Goal: Task Accomplishment & Management: Use online tool/utility

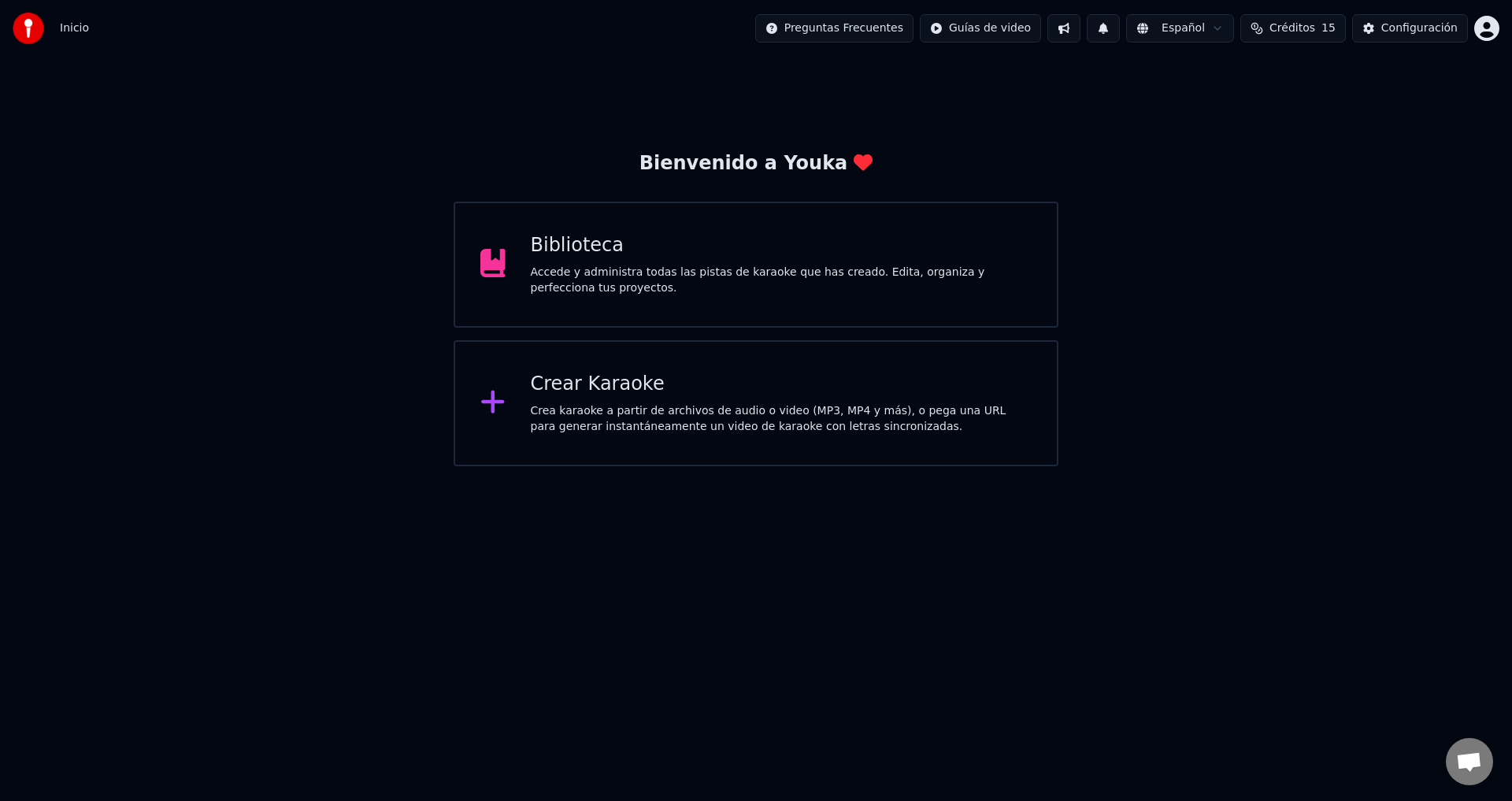
scroll to position [1372, 0]
click at [599, 398] on div "Crear Karaoke Crea karaoke a partir de archivos de audio o video (MP3, MP4 y má…" at bounding box center [782, 403] width 502 height 63
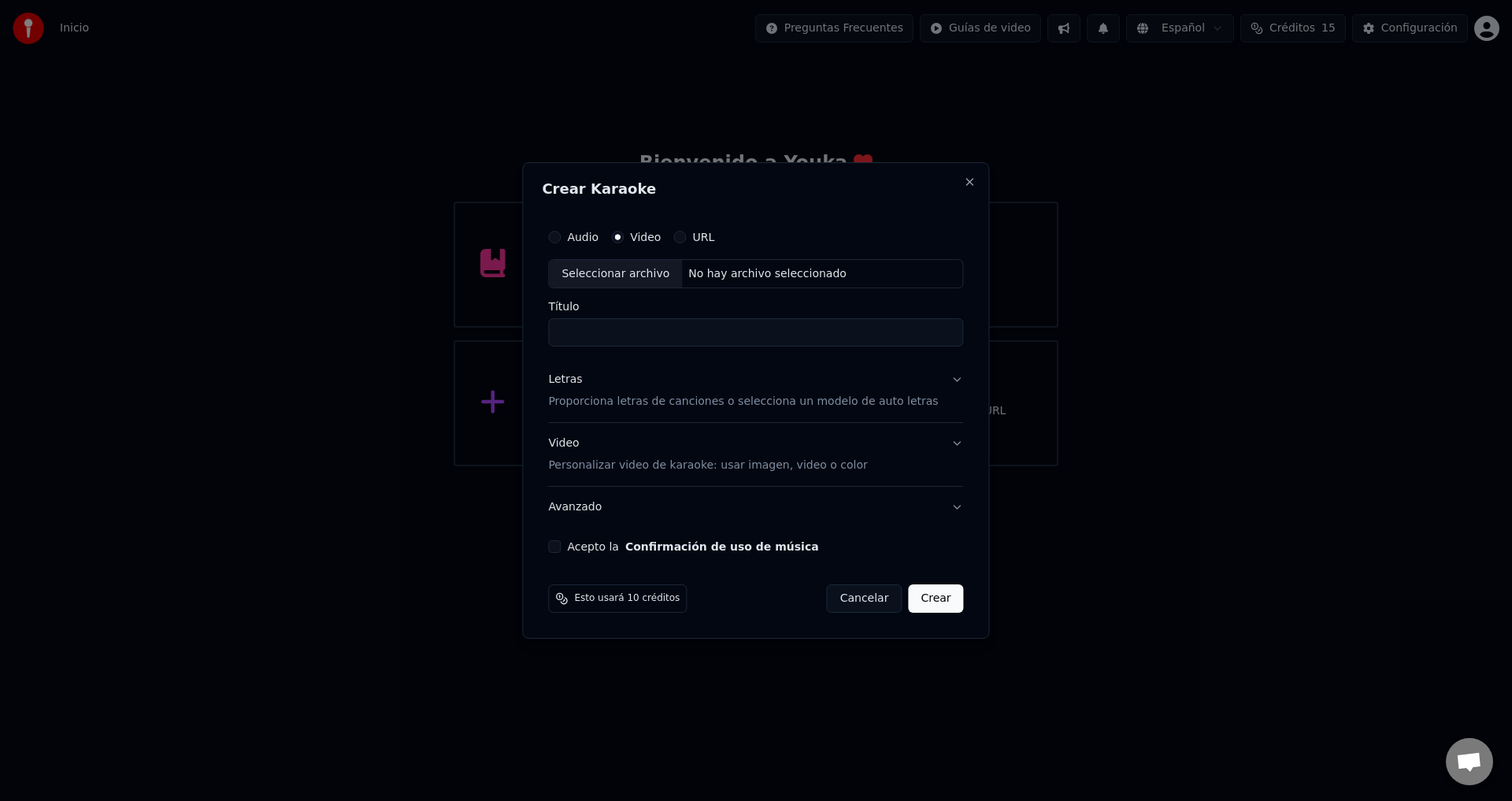
click at [708, 273] on div "No hay archivo seleccionado" at bounding box center [767, 274] width 171 height 16
type input "**********"
click at [617, 401] on p "Proporciona letras de canciones o selecciona un modelo de auto letras" at bounding box center [743, 402] width 390 height 16
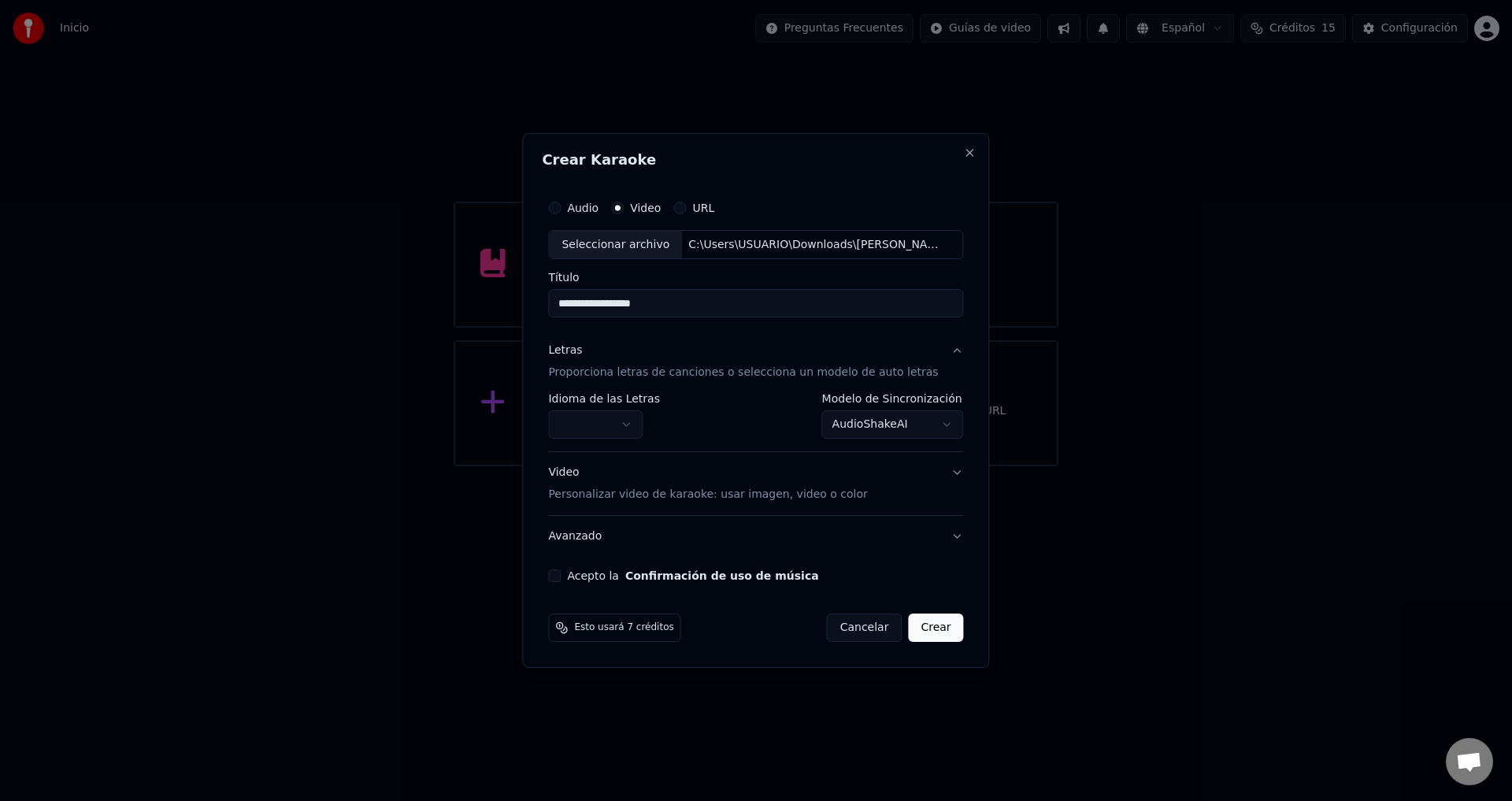
click at [641, 427] on body "Inicio Preguntas Frecuentes Guías de video Español Créditos 15 Configuración Bi…" at bounding box center [756, 233] width 1512 height 466
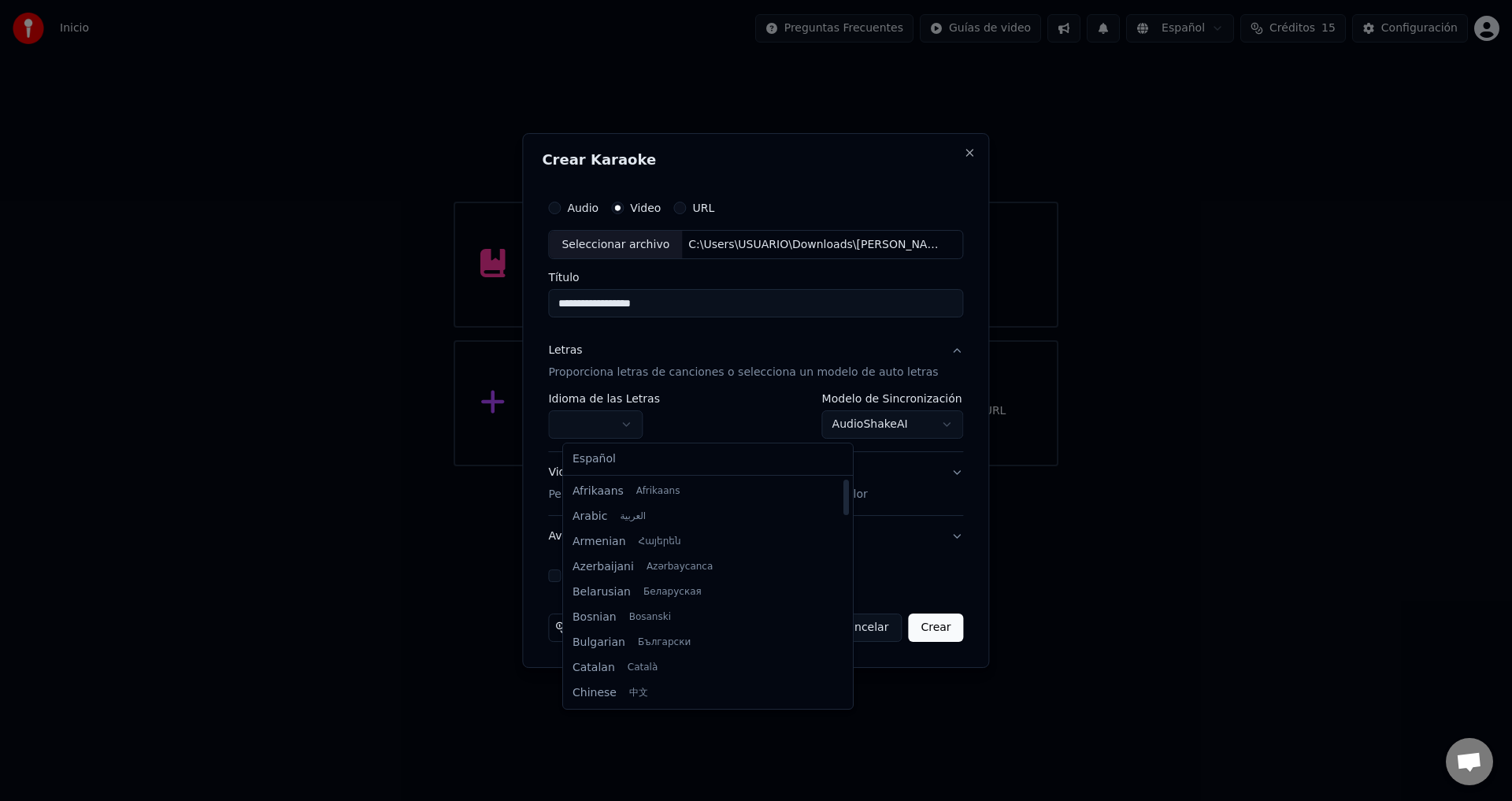
select select "**"
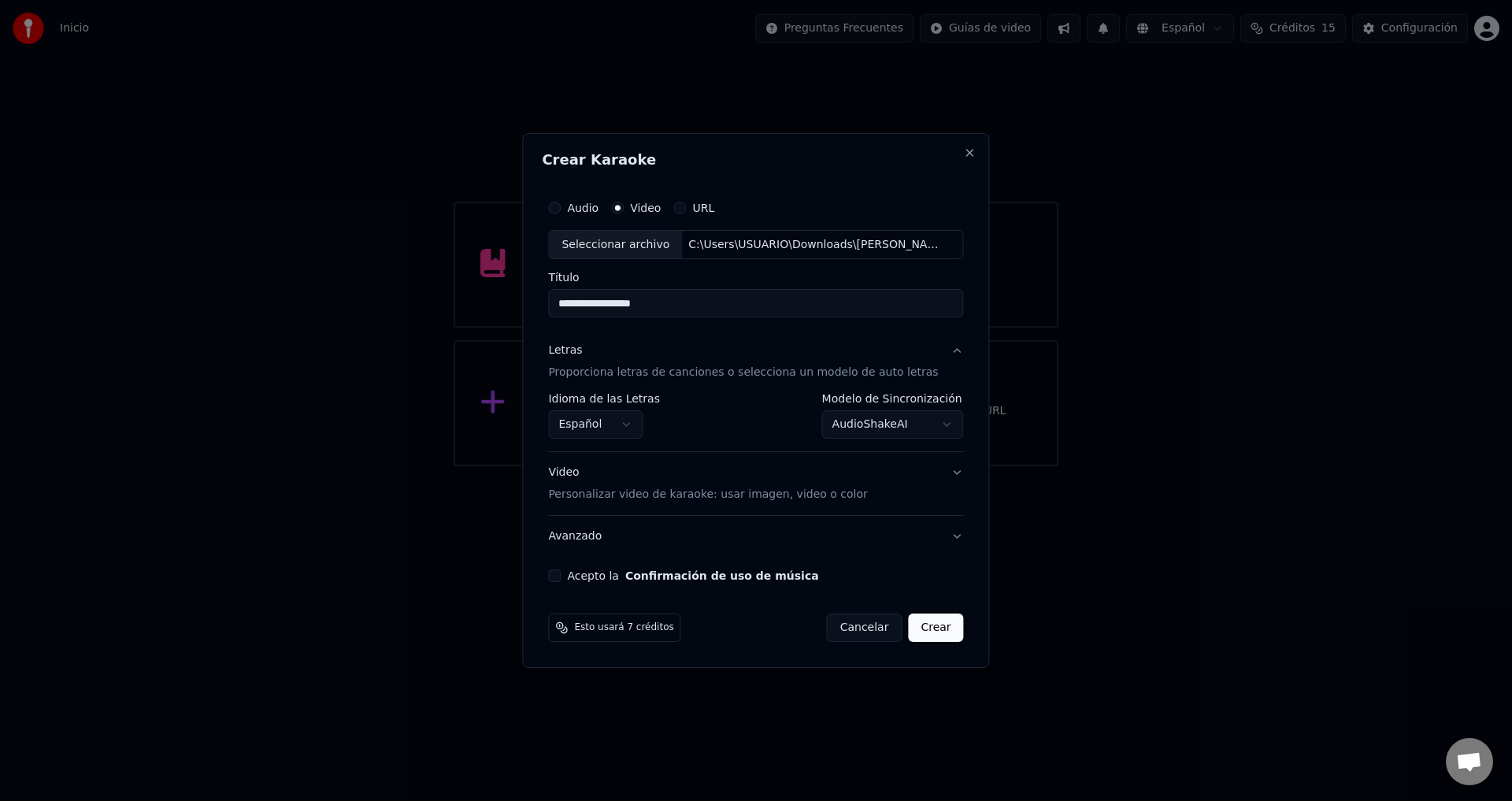
click at [561, 580] on button "Acepto la Confirmación de uso de música" at bounding box center [555, 576] width 13 height 13
click at [891, 423] on body "Inicio Preguntas Frecuentes Guías de video Español Créditos 15 Configuración Bi…" at bounding box center [756, 233] width 1512 height 466
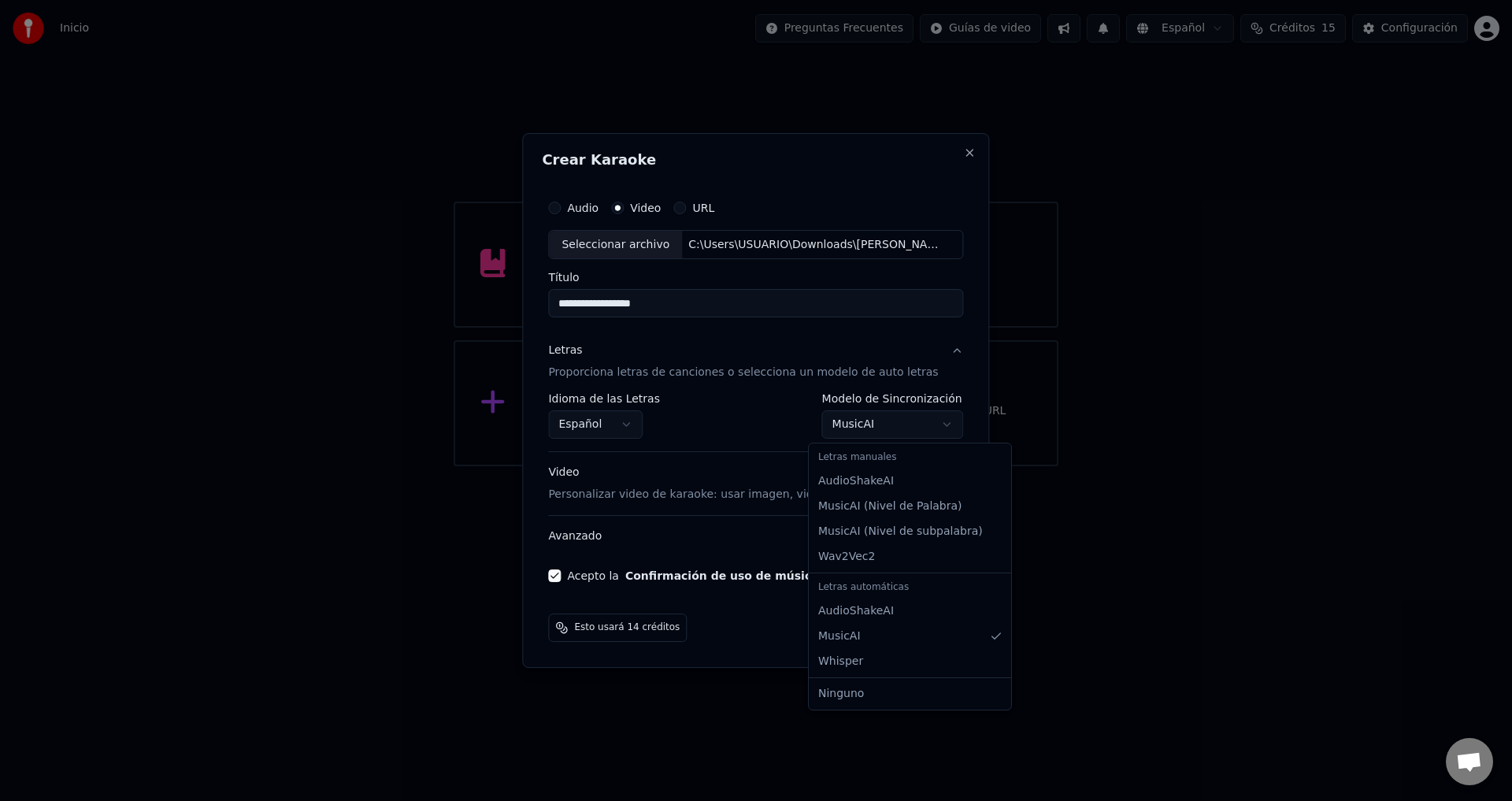
click at [856, 428] on body "Inicio Preguntas Frecuentes Guías de video Español Créditos 15 Configuración Bi…" at bounding box center [756, 233] width 1512 height 466
select select "**********"
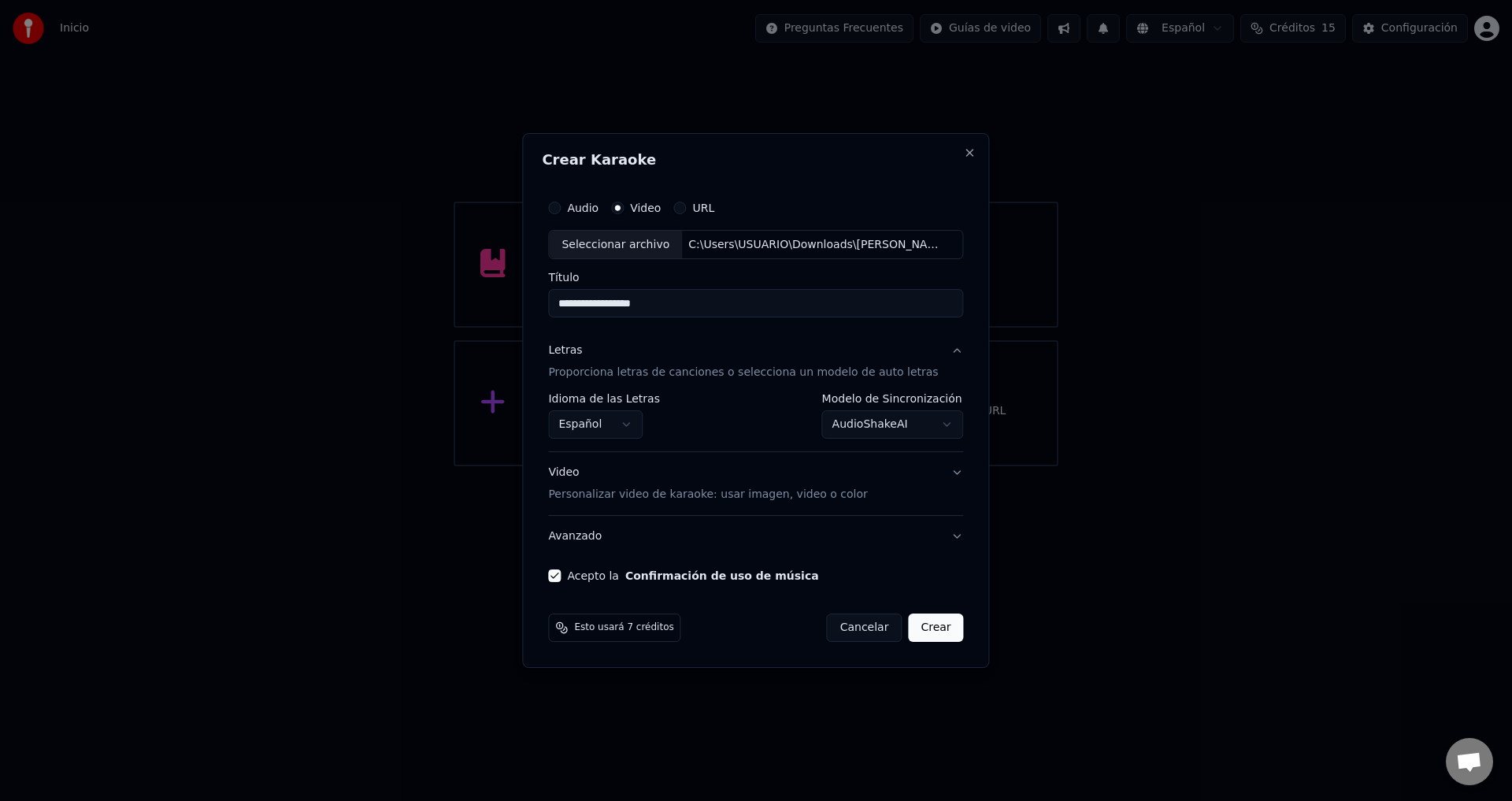
click at [921, 631] on button "Crear" at bounding box center [935, 627] width 55 height 28
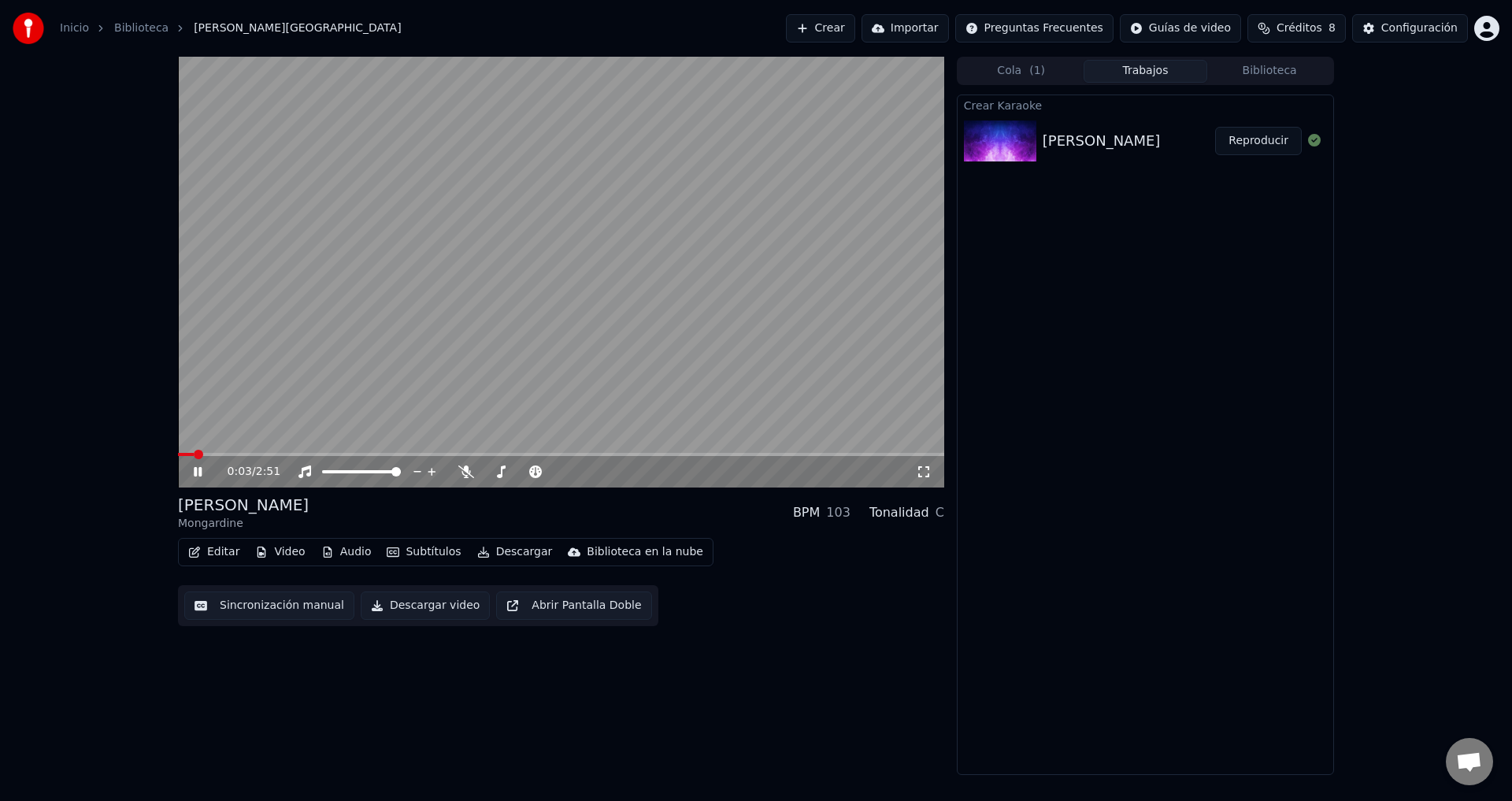
click at [314, 455] on span at bounding box center [560, 454] width 766 height 3
click at [395, 452] on video at bounding box center [560, 272] width 766 height 431
click at [890, 452] on video at bounding box center [560, 272] width 766 height 431
click at [877, 456] on span at bounding box center [560, 454] width 766 height 3
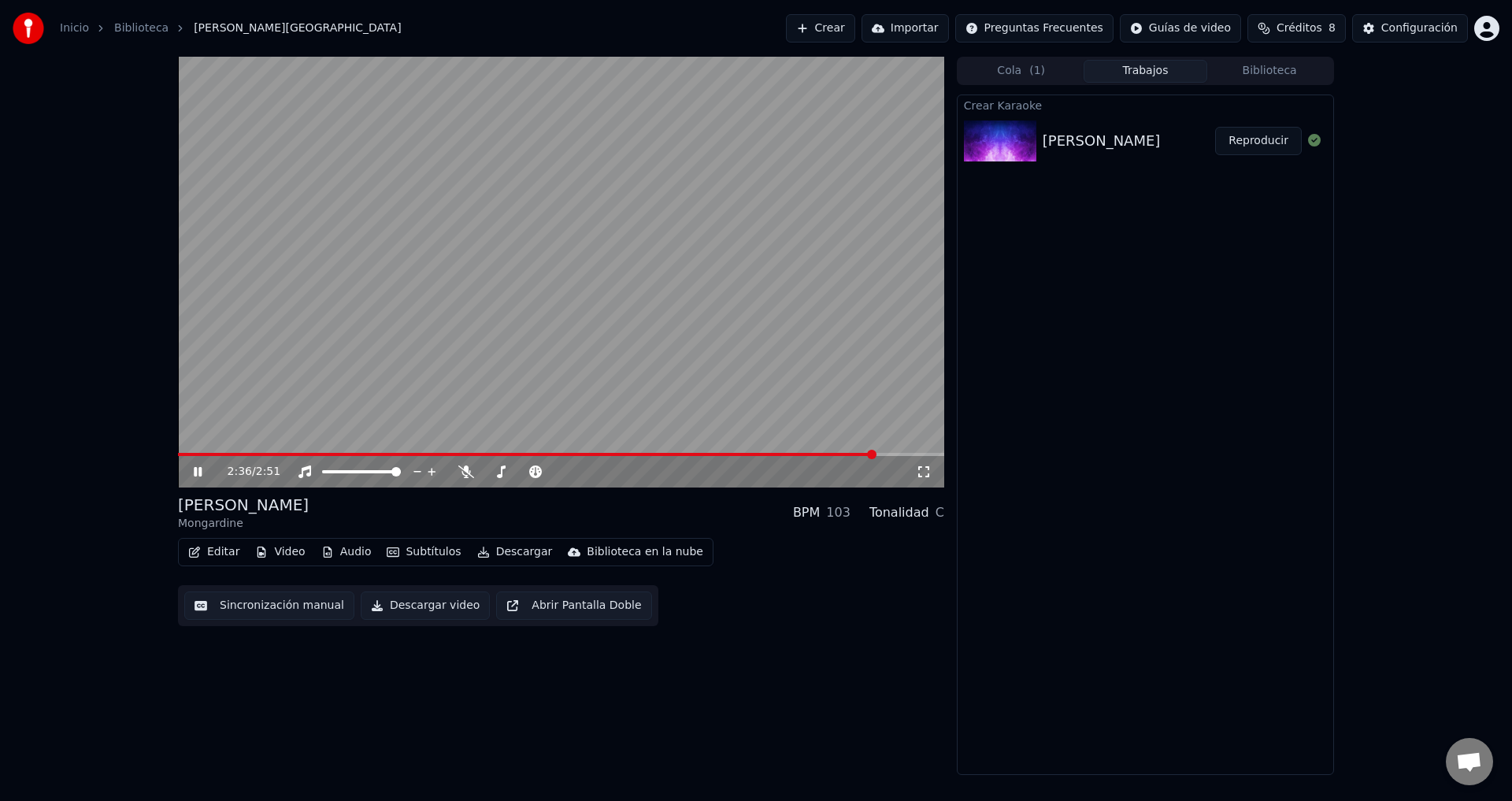
click at [206, 551] on button "Editar" at bounding box center [214, 552] width 64 height 22
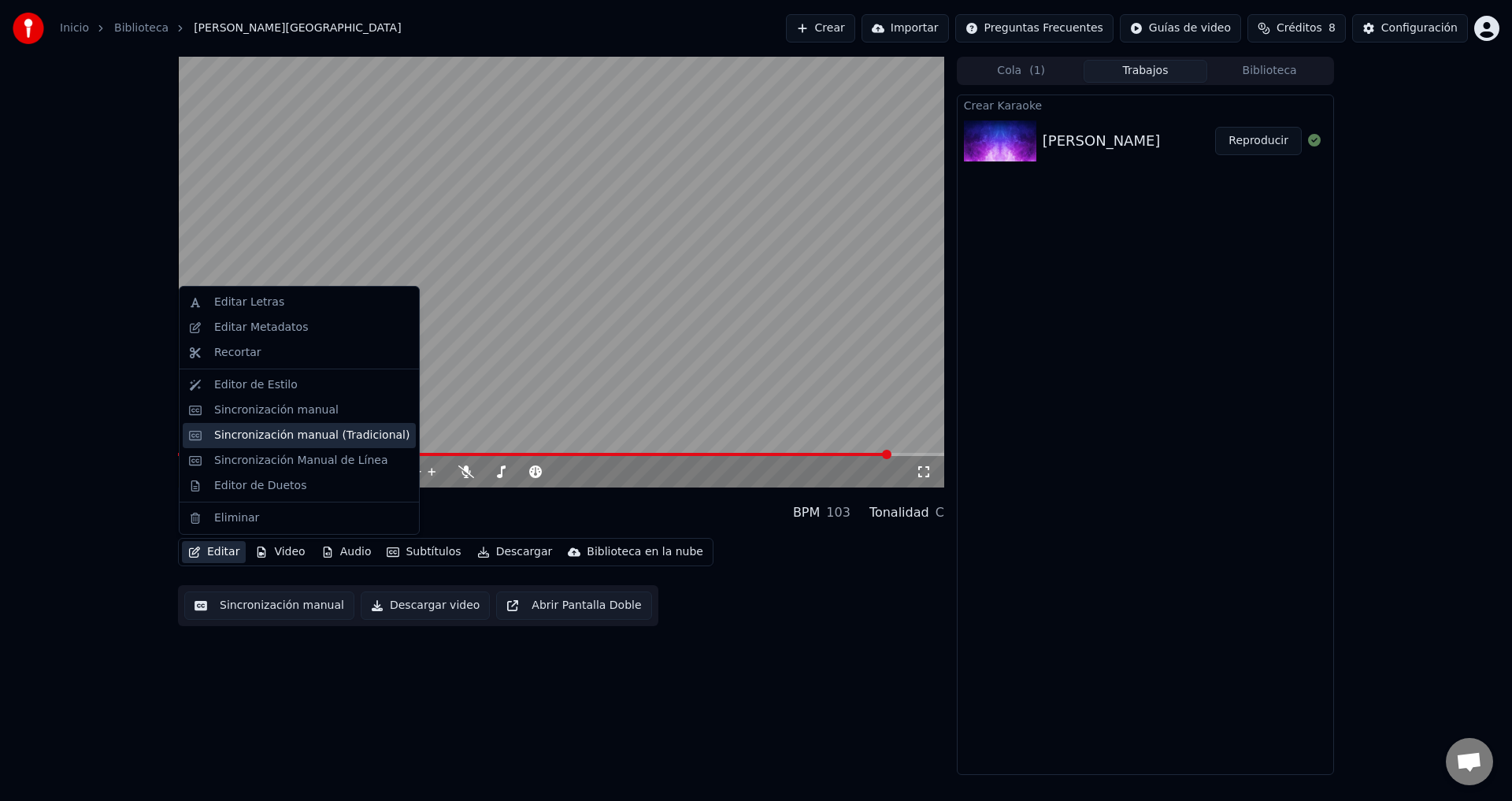
click at [277, 443] on div "Sincronización manual (Tradicional)" at bounding box center [299, 436] width 233 height 26
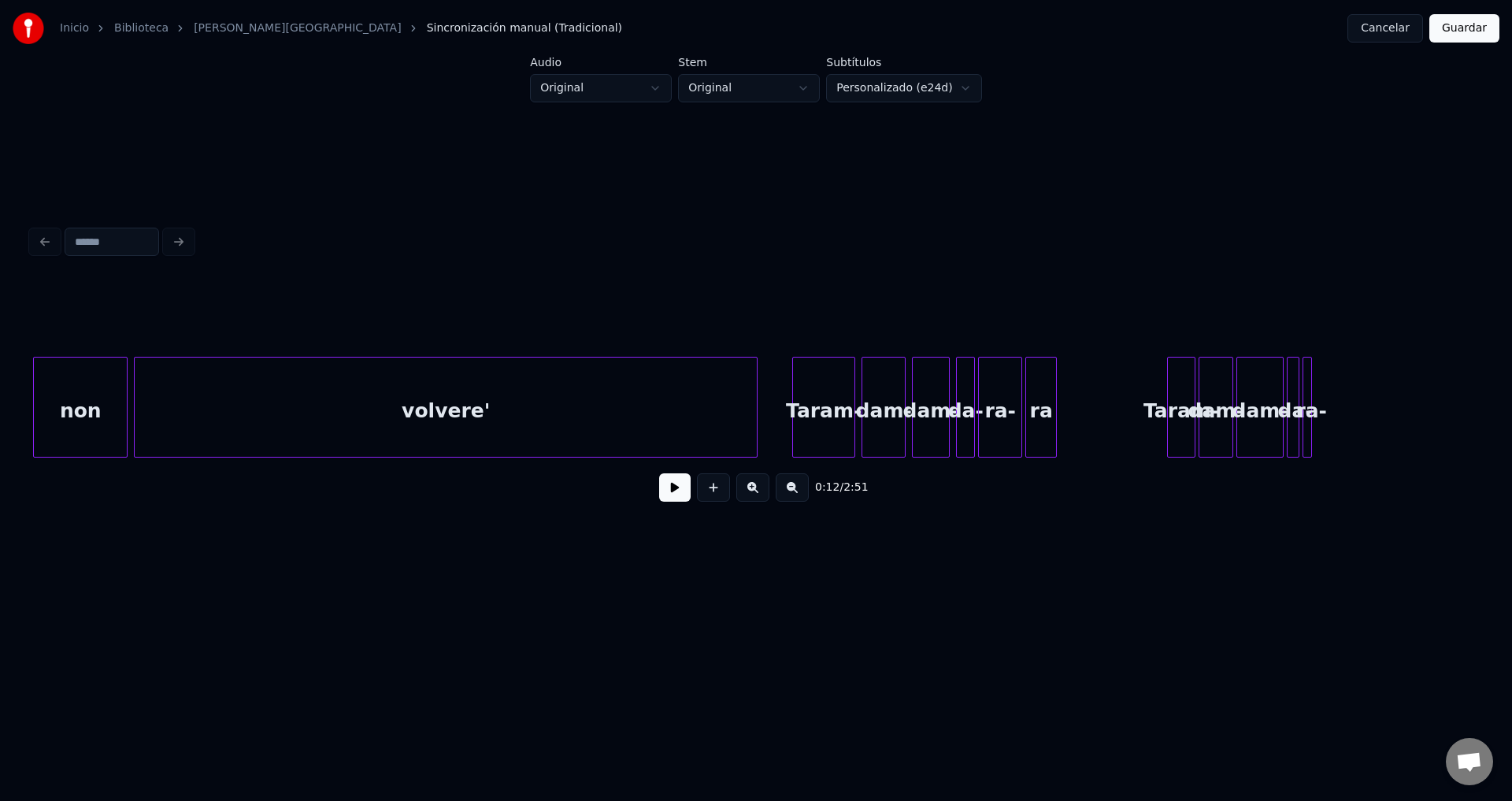
scroll to position [0, 23454]
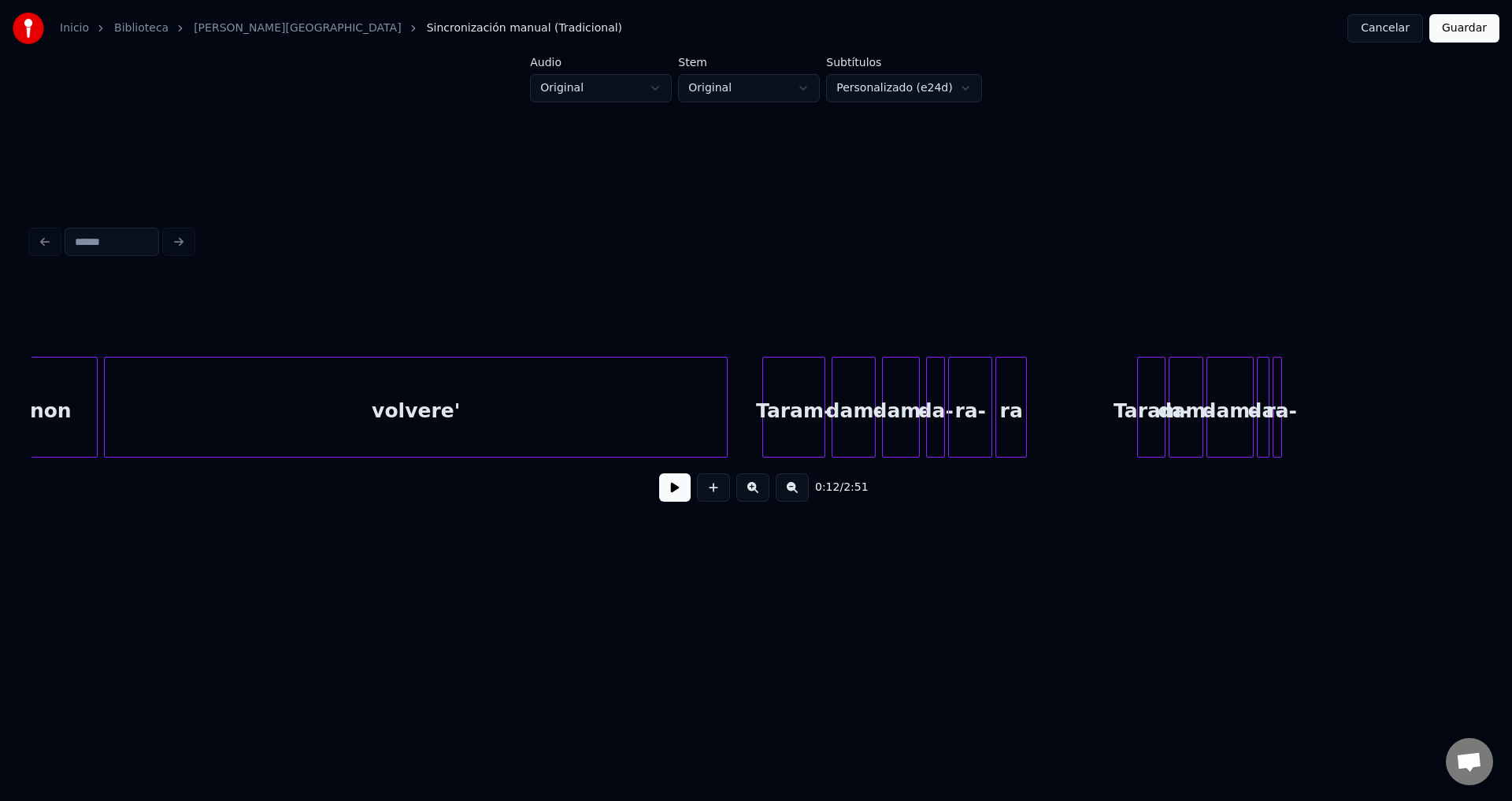
click at [785, 414] on div "Taram-" at bounding box center [794, 411] width 61 height 107
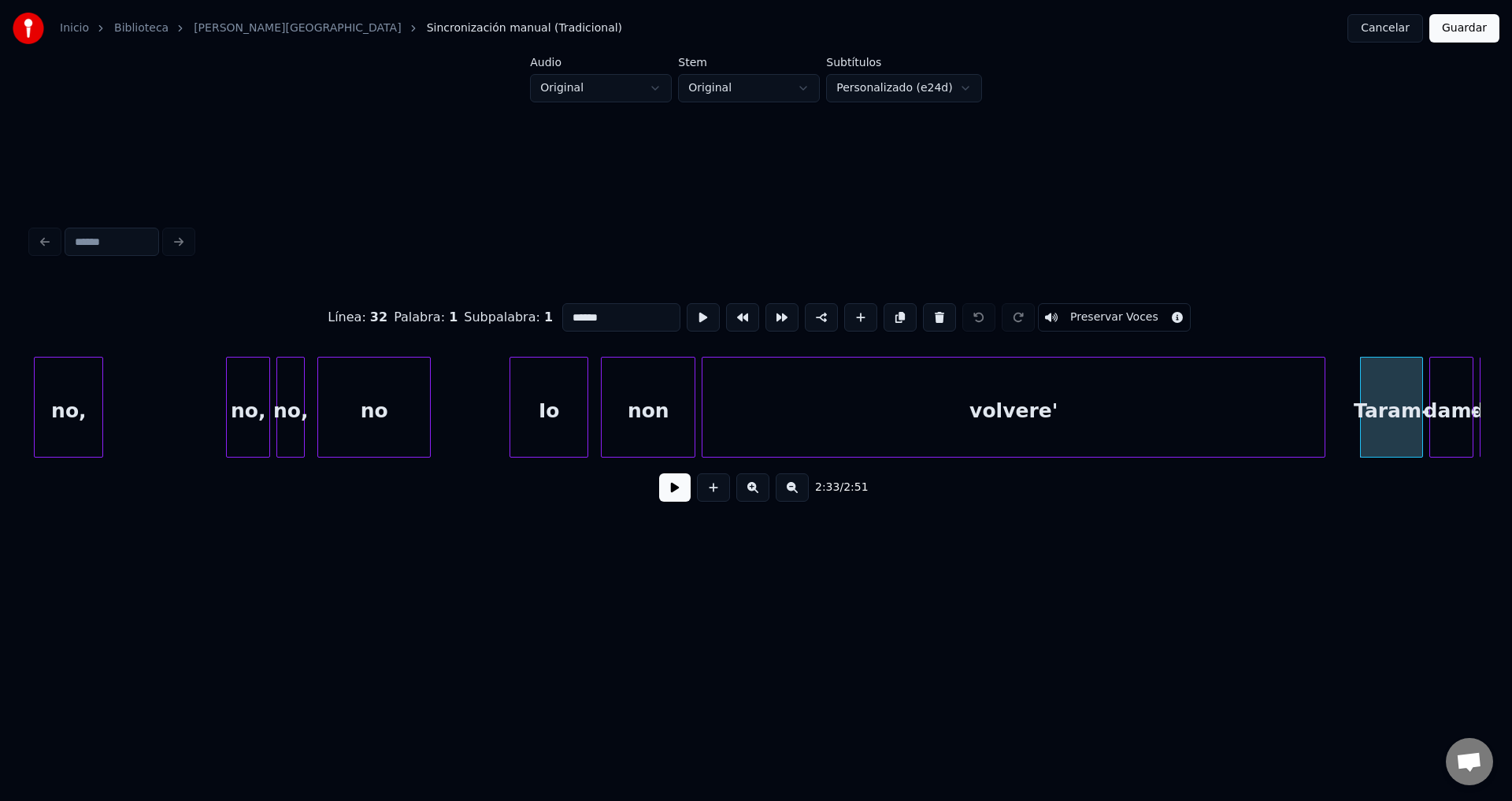
scroll to position [0, 22841]
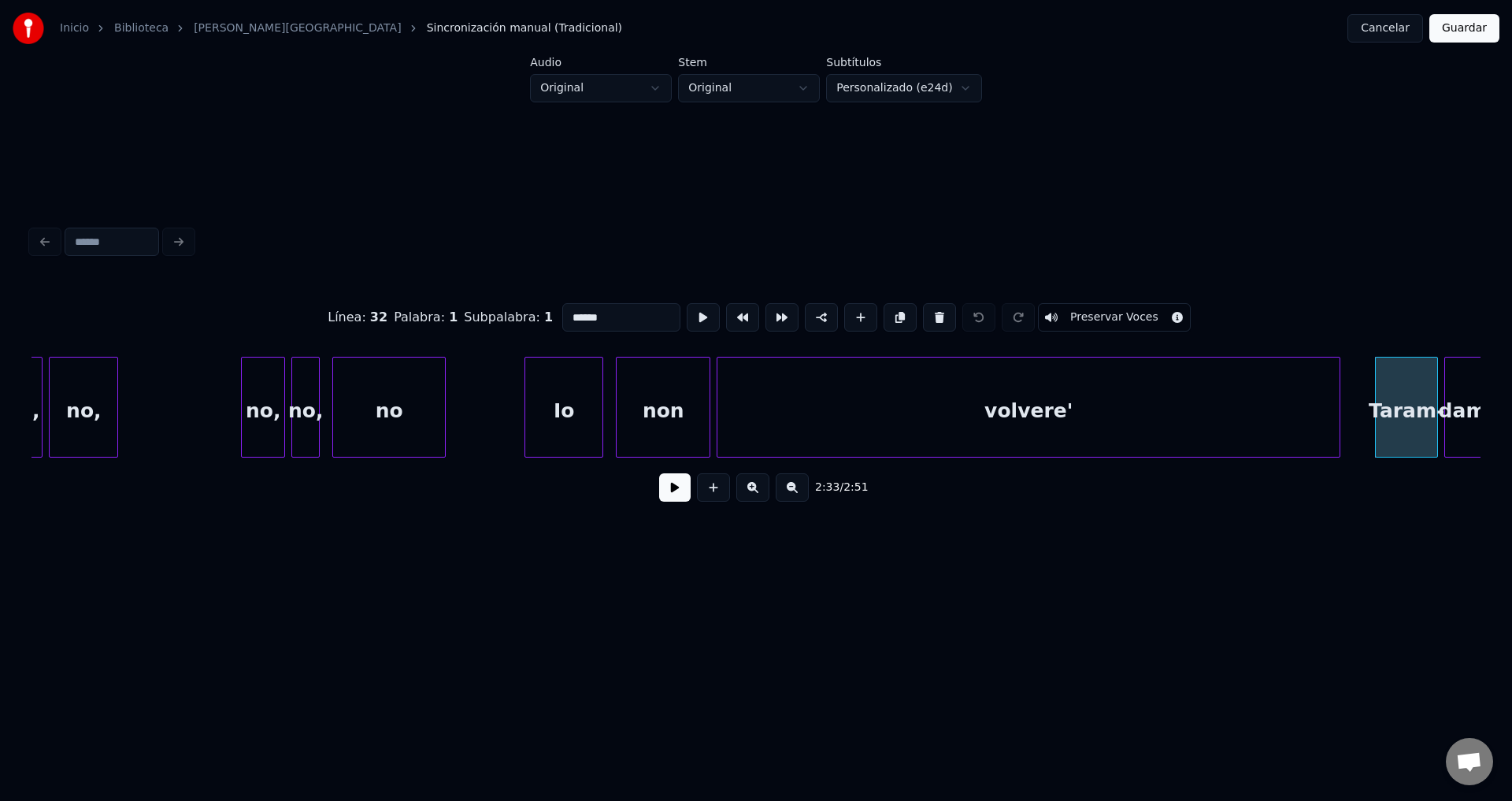
click at [1370, 35] on button "Cancelar" at bounding box center [1385, 27] width 76 height 28
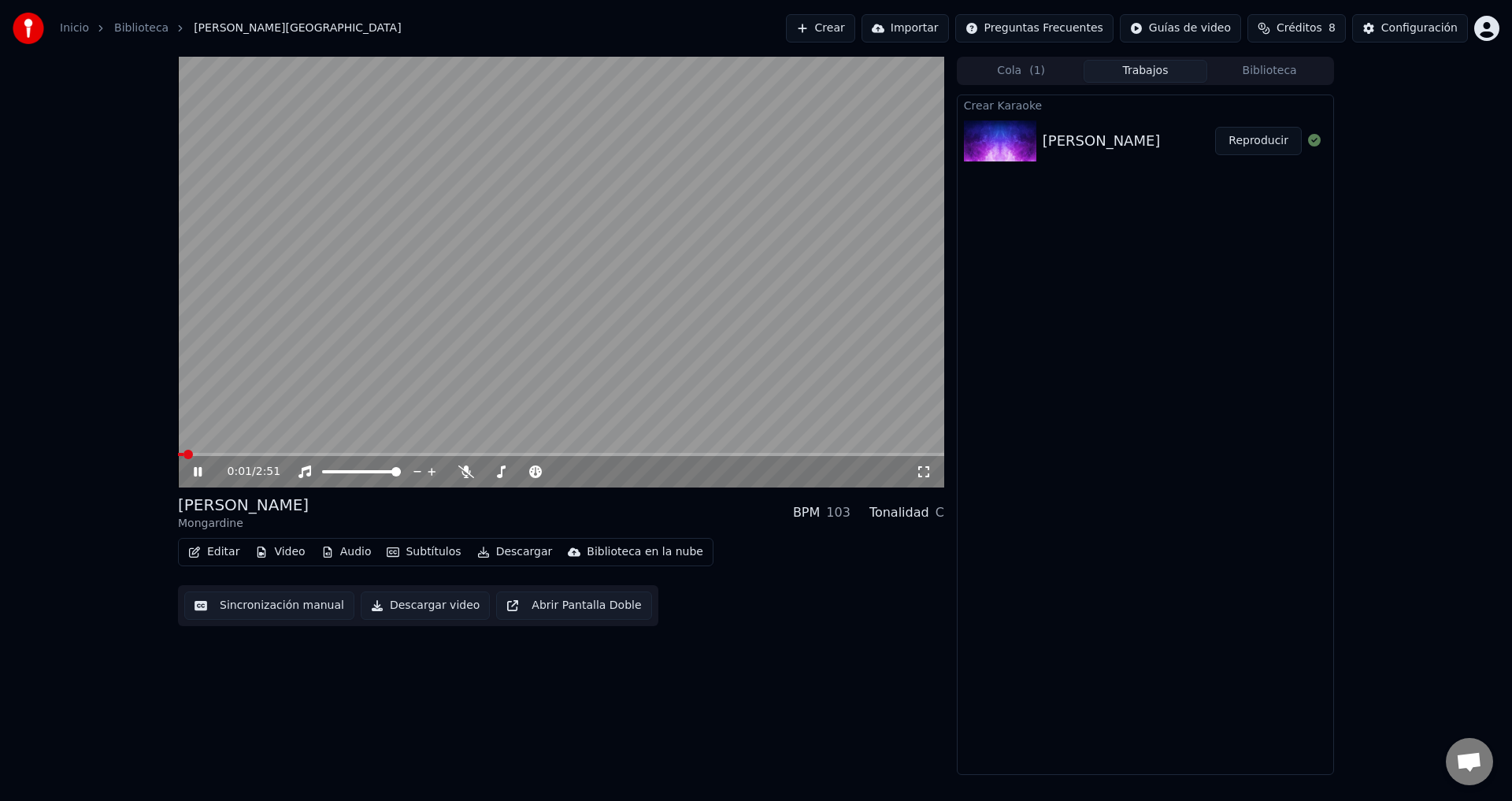
click at [216, 550] on button "Editar" at bounding box center [214, 552] width 64 height 22
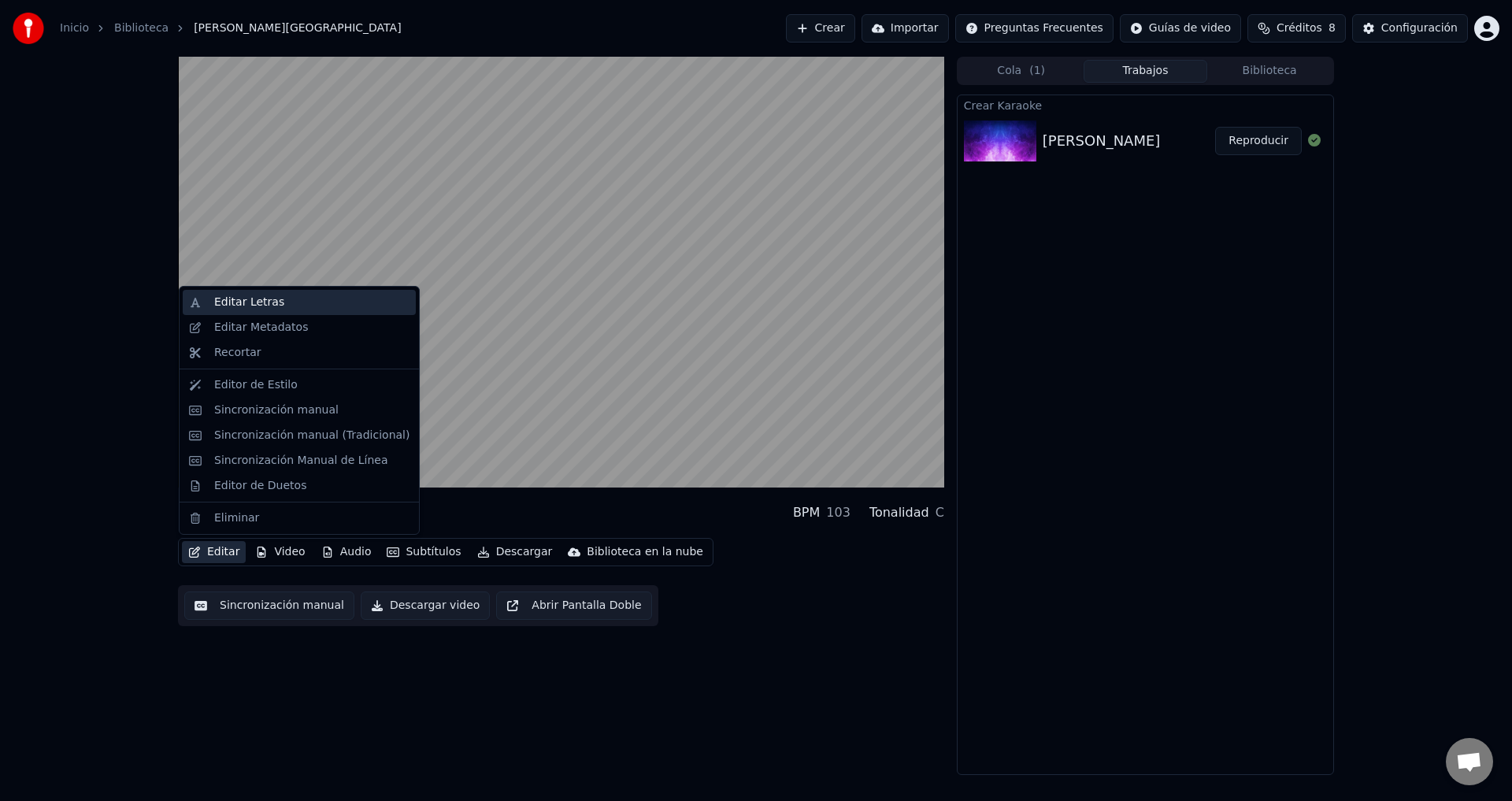
click at [267, 305] on div "Editar Letras" at bounding box center [249, 302] width 70 height 16
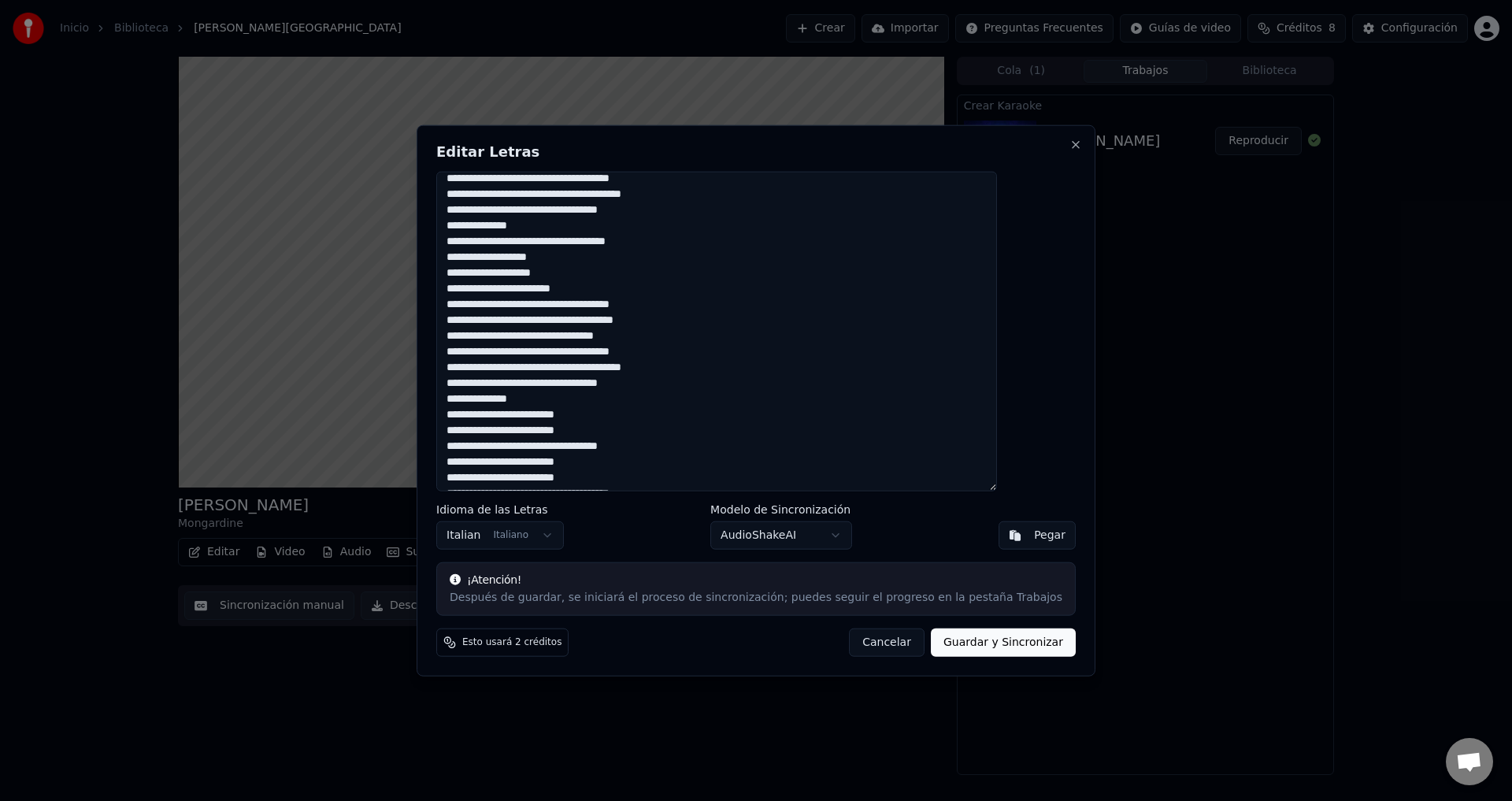
scroll to position [229, 0]
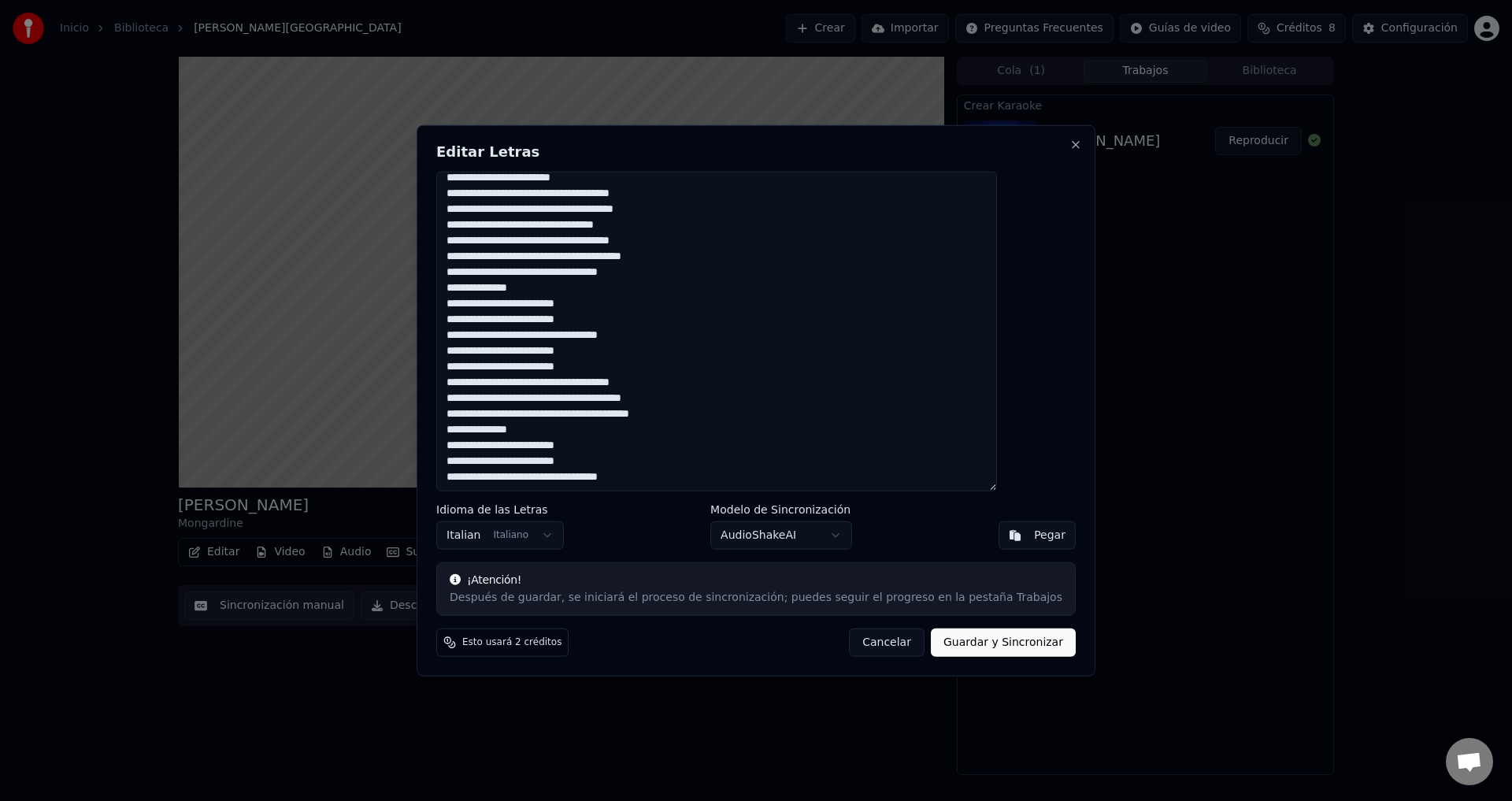
drag, startPoint x: 503, startPoint y: 189, endPoint x: 922, endPoint y: 527, distance: 538.3
click at [922, 527] on div "Editar Letras Idioma de las Letras Italian Italiano Modelo de Sincronización Au…" at bounding box center [756, 400] width 679 height 552
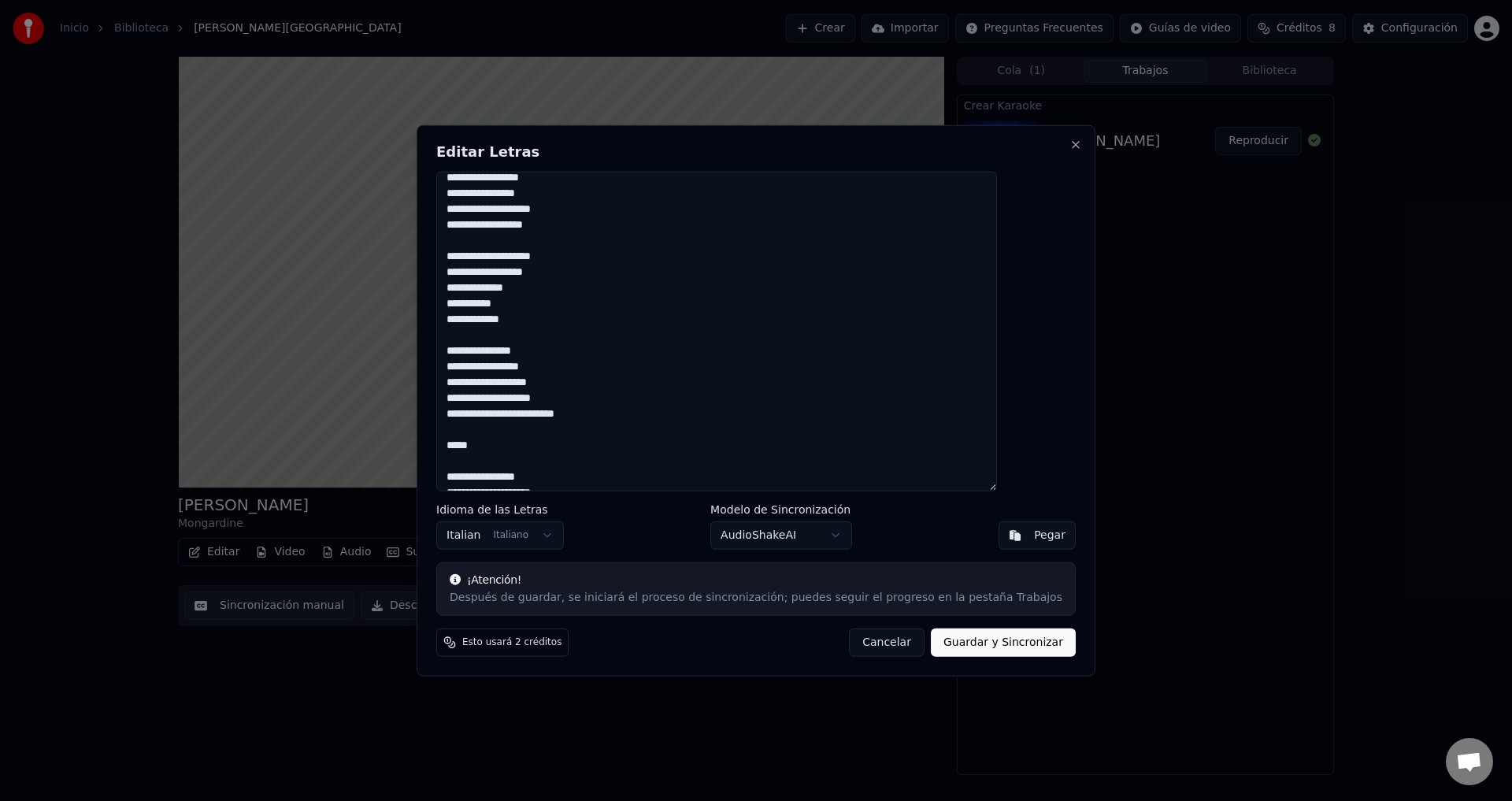
scroll to position [0, 0]
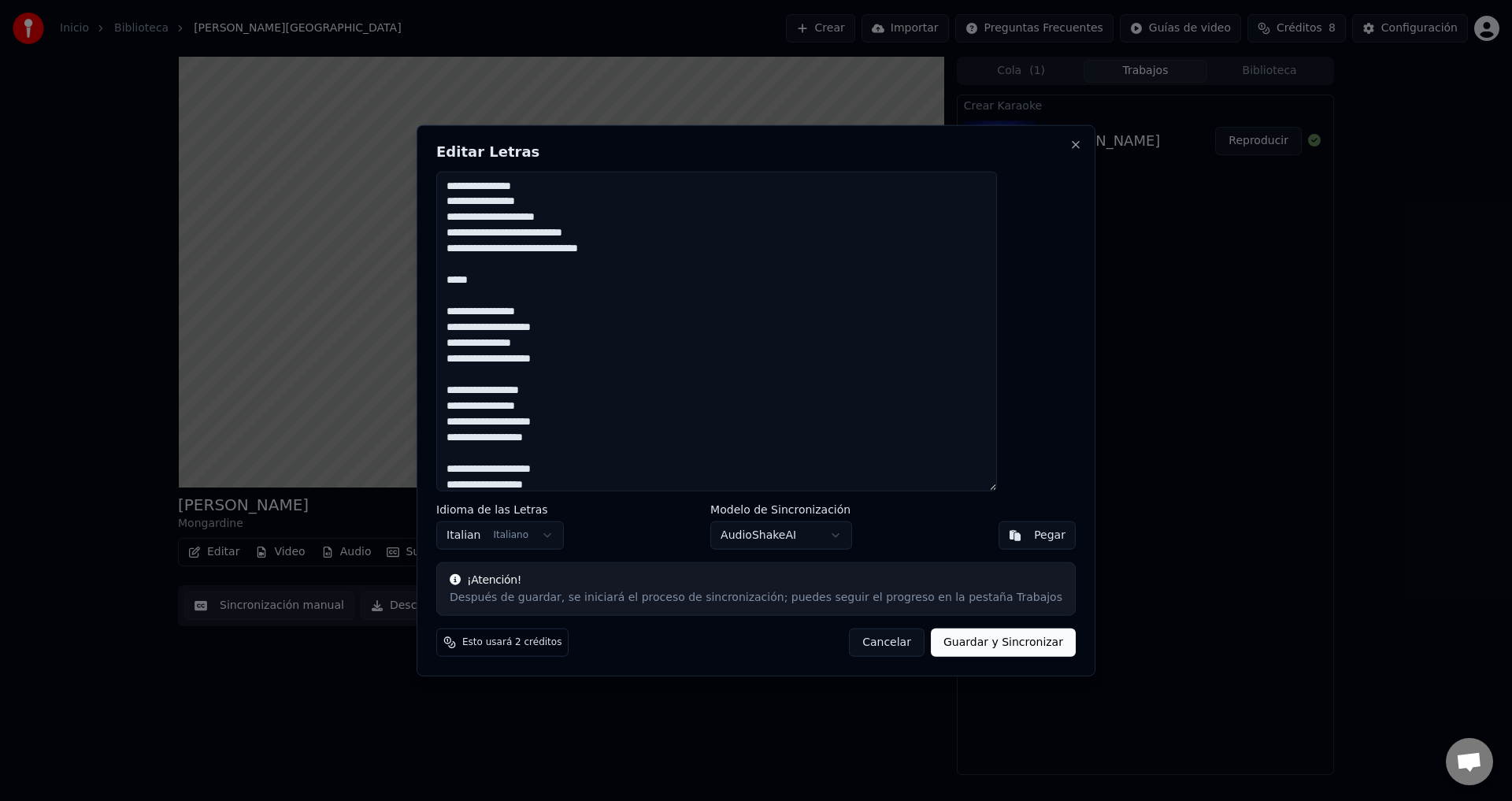
type textarea "**********"
drag, startPoint x: 957, startPoint y: 643, endPoint x: 551, endPoint y: 537, distance: 419.6
click at [580, 557] on div "Editar Letras Idioma de las Letras Italian Italiano Modelo de Sincronización Au…" at bounding box center [756, 400] width 679 height 552
click at [567, 531] on body "Inicio Biblioteca Valeria • Mongardine Crear Importar Preguntas Frecuentes Guía…" at bounding box center [756, 400] width 1512 height 801
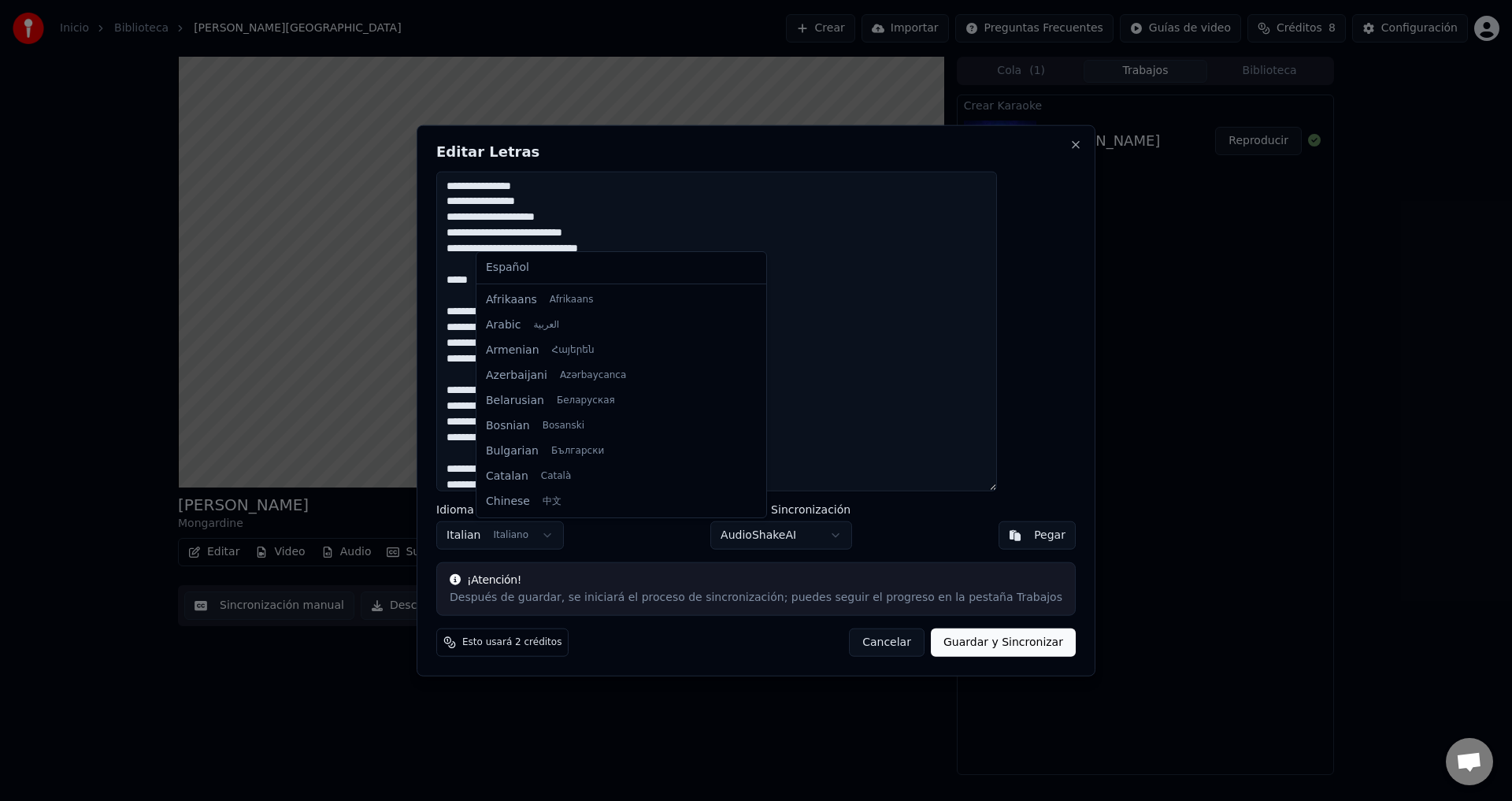
scroll to position [454, 0]
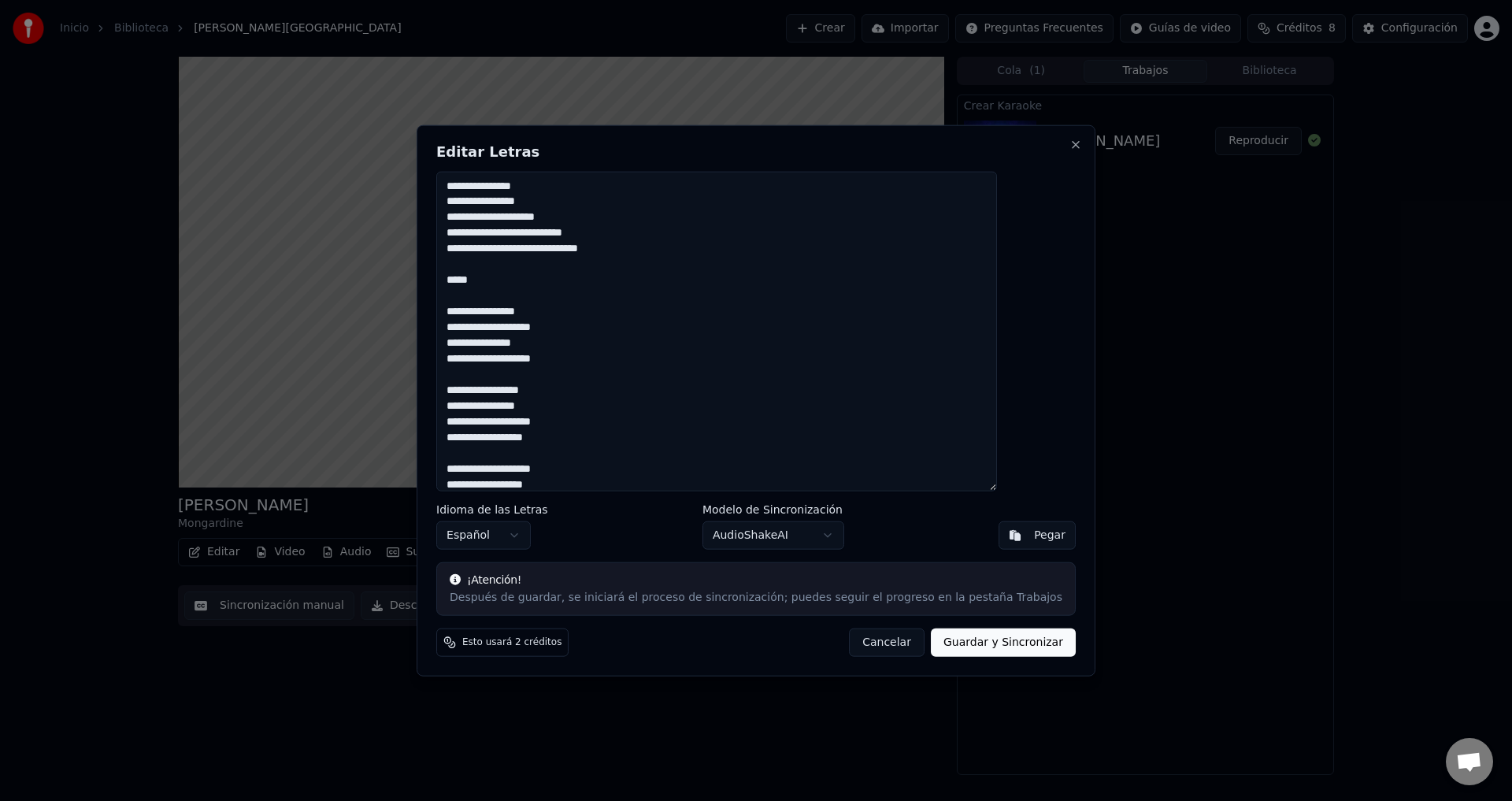
click at [942, 649] on button "Guardar y Sincronizar" at bounding box center [1003, 643] width 145 height 28
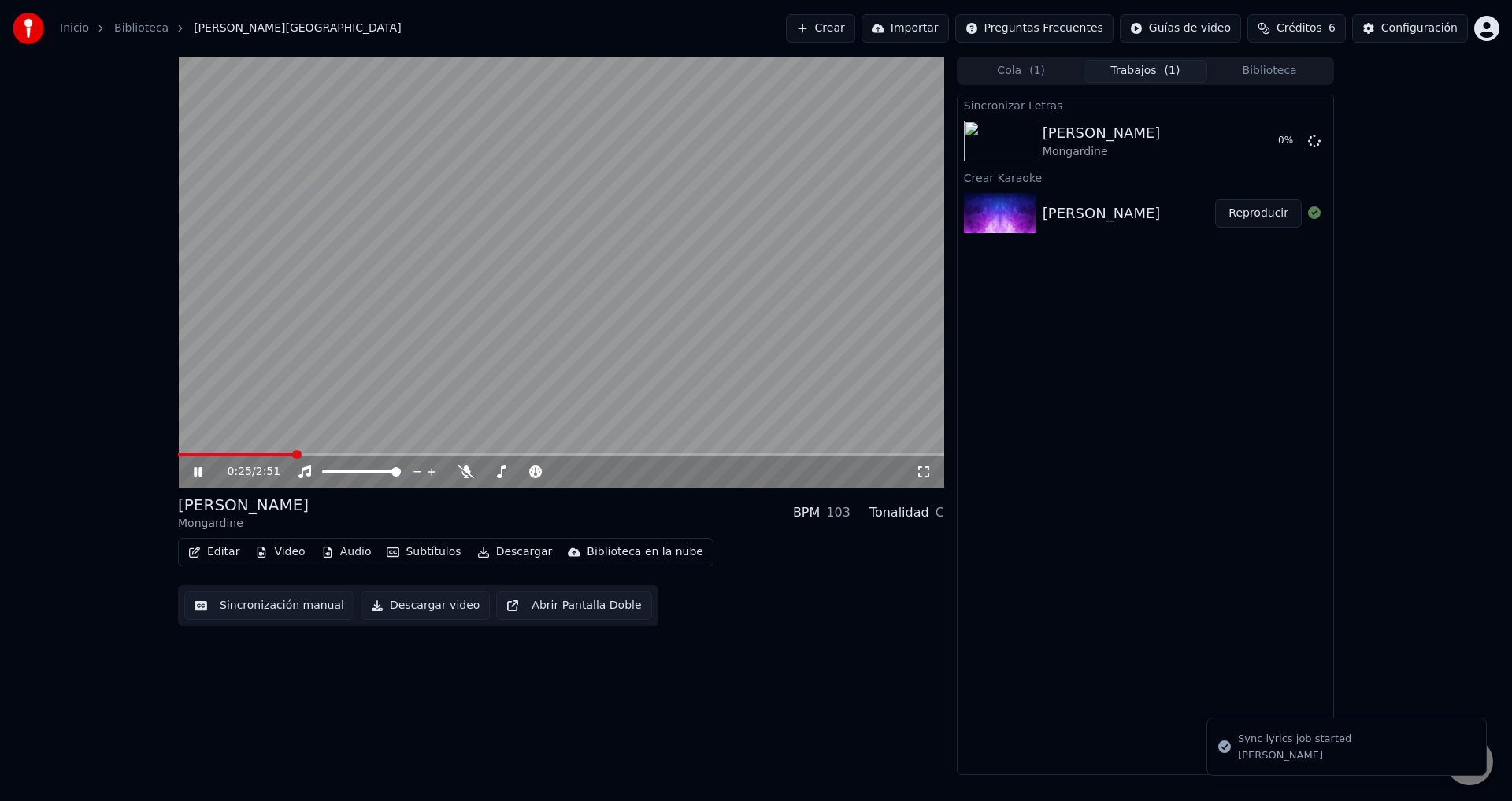
click at [205, 471] on icon at bounding box center [209, 472] width 37 height 13
click at [205, 469] on icon at bounding box center [209, 472] width 37 height 13
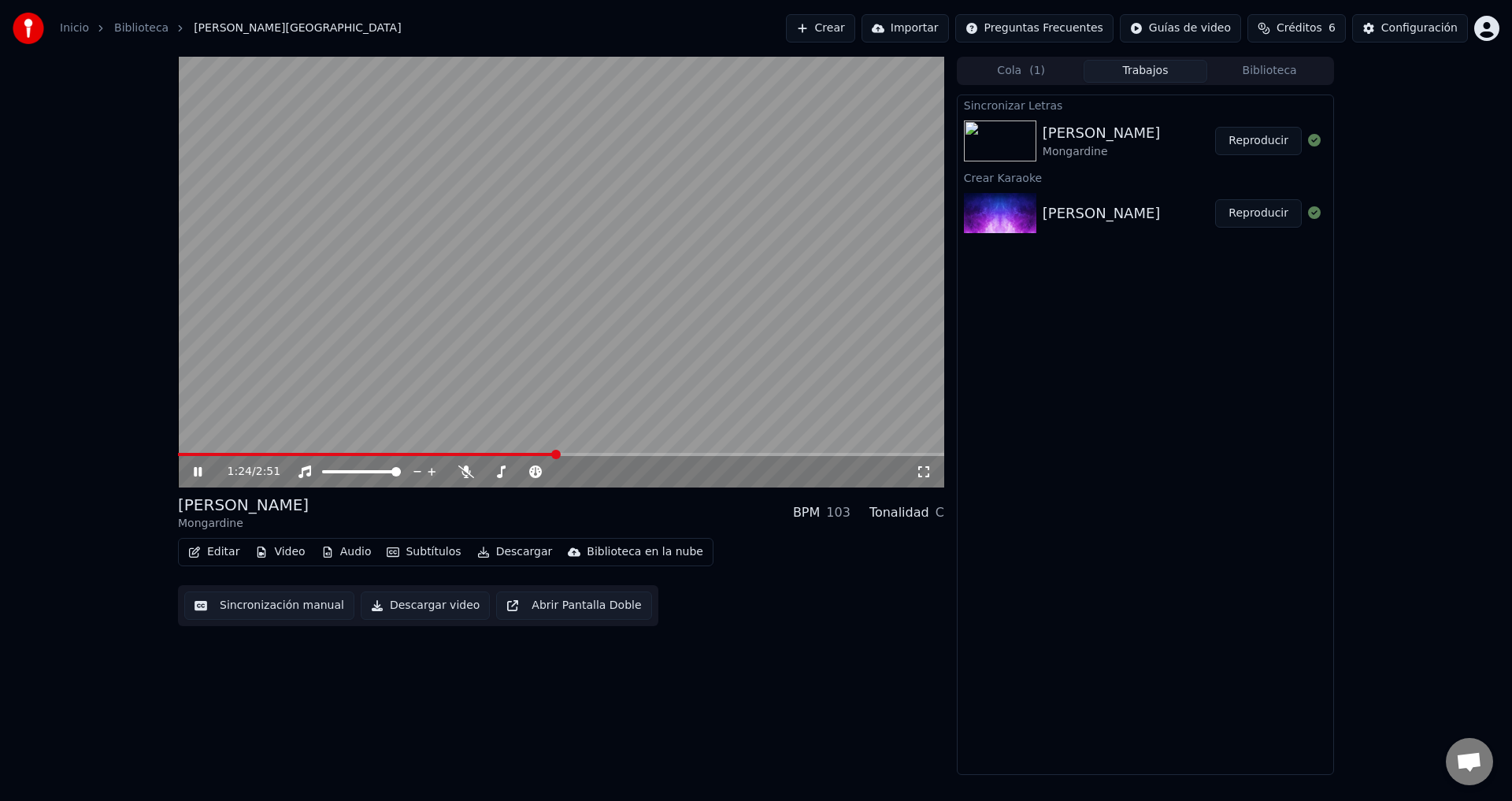
click at [1262, 138] on button "Reproducir" at bounding box center [1258, 141] width 87 height 28
click at [238, 451] on video at bounding box center [560, 272] width 766 height 431
click at [244, 454] on span at bounding box center [560, 454] width 766 height 3
click at [194, 471] on icon at bounding box center [198, 471] width 9 height 11
click at [200, 473] on icon at bounding box center [198, 471] width 8 height 9
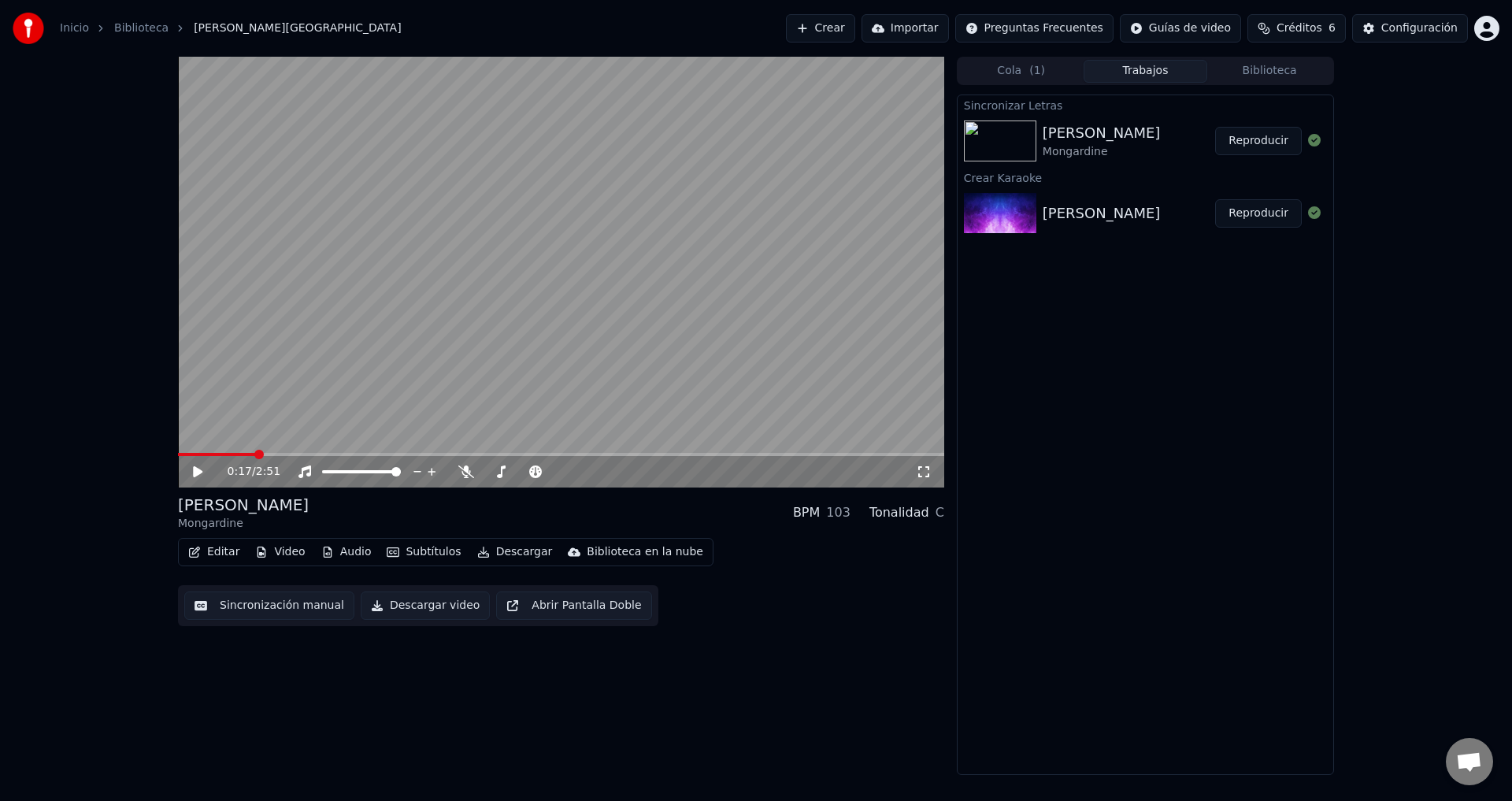
click at [589, 316] on video at bounding box center [560, 272] width 766 height 431
click at [192, 471] on icon at bounding box center [209, 472] width 37 height 13
click at [459, 476] on icon at bounding box center [466, 472] width 16 height 13
click at [579, 454] on span at bounding box center [560, 454] width 766 height 3
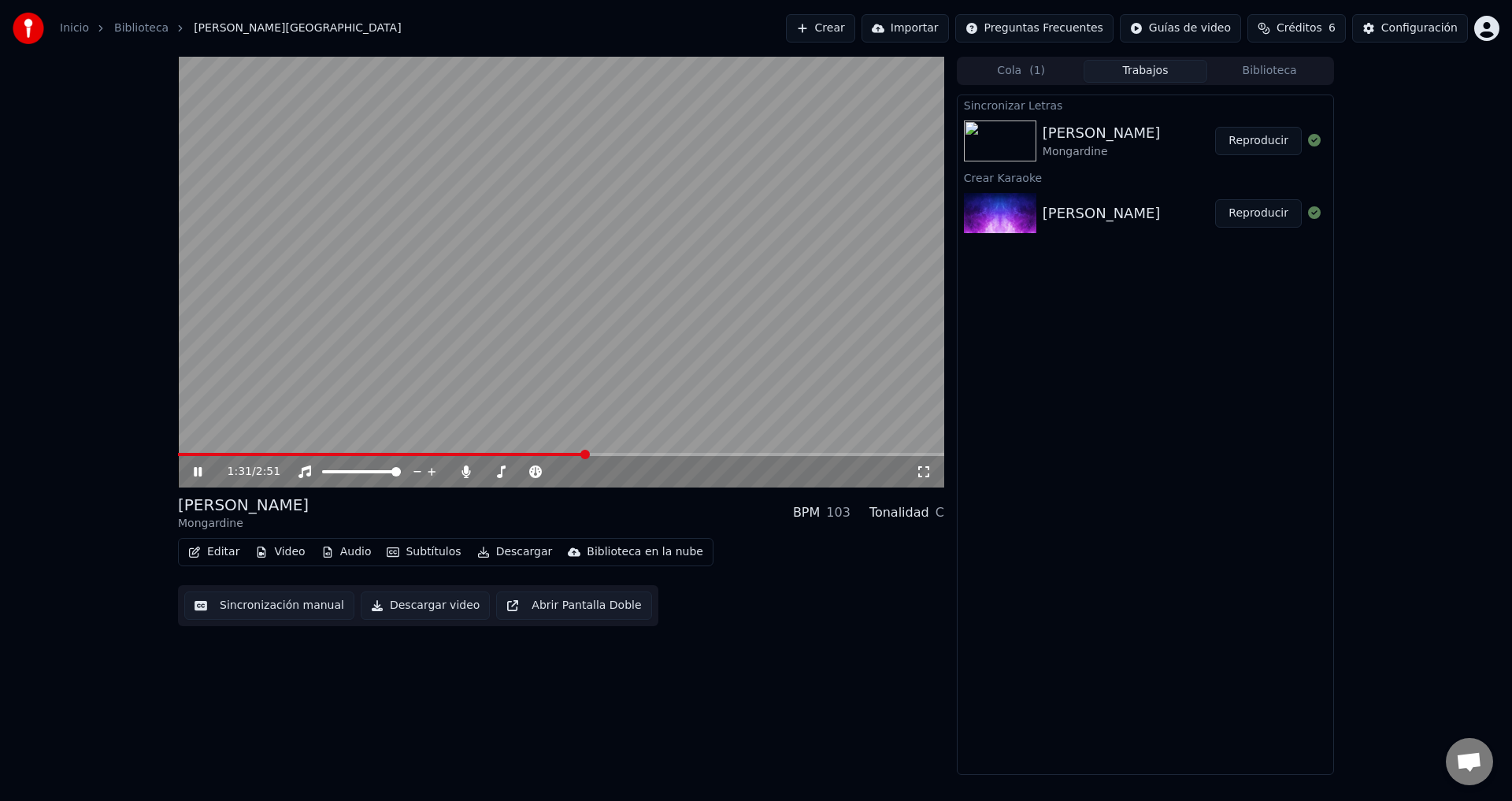
click at [585, 453] on span at bounding box center [381, 454] width 407 height 3
click at [572, 452] on video at bounding box center [560, 272] width 766 height 431
click at [571, 455] on span at bounding box center [374, 454] width 394 height 3
click at [198, 468] on icon at bounding box center [209, 472] width 37 height 13
click at [779, 455] on span at bounding box center [560, 454] width 766 height 3
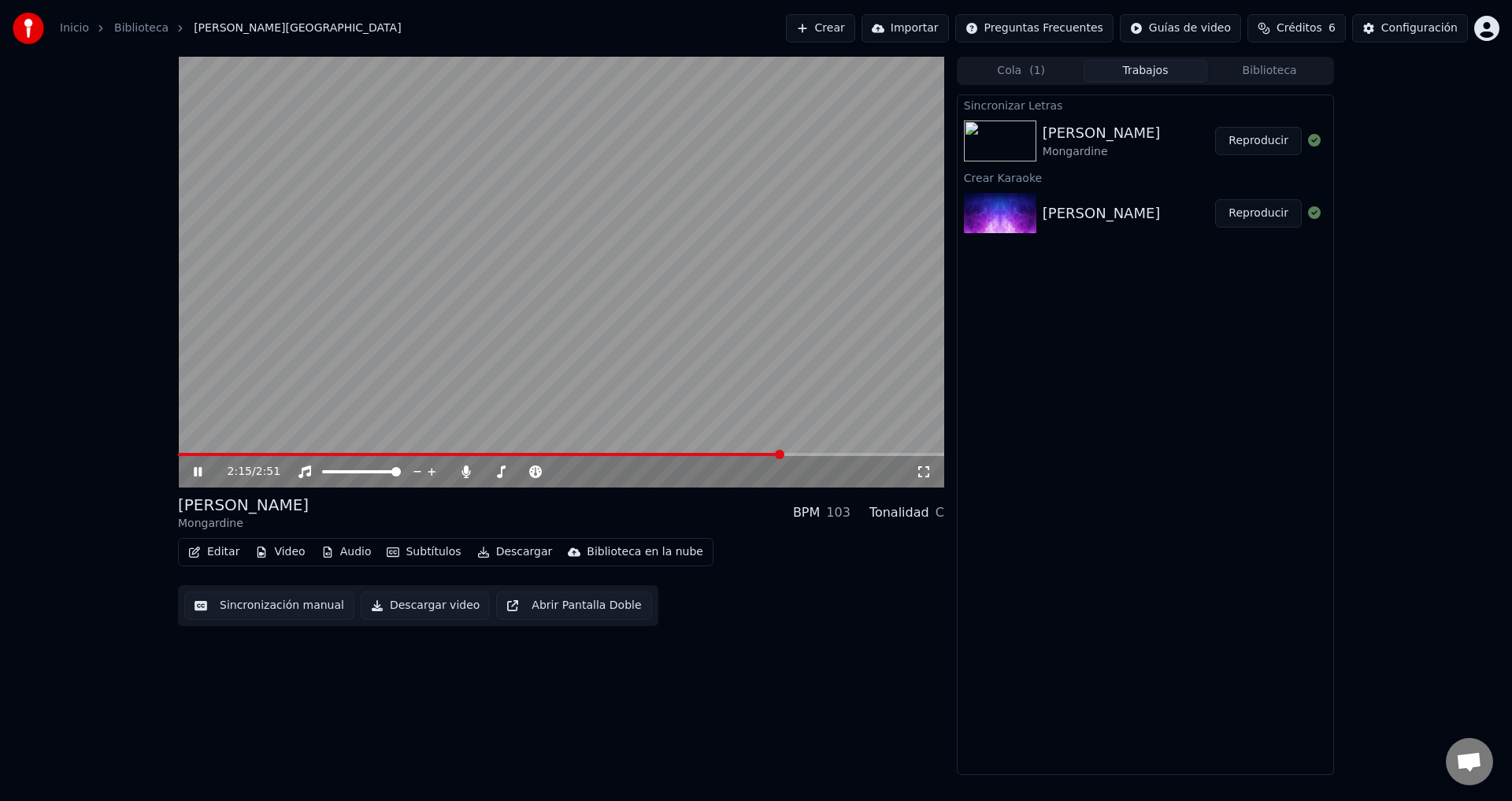
click at [802, 456] on span at bounding box center [560, 454] width 766 height 3
click at [827, 454] on span at bounding box center [560, 454] width 766 height 3
click at [848, 455] on span at bounding box center [560, 454] width 766 height 3
click at [466, 471] on icon at bounding box center [465, 472] width 8 height 13
click at [380, 453] on span at bounding box center [278, 454] width 201 height 3
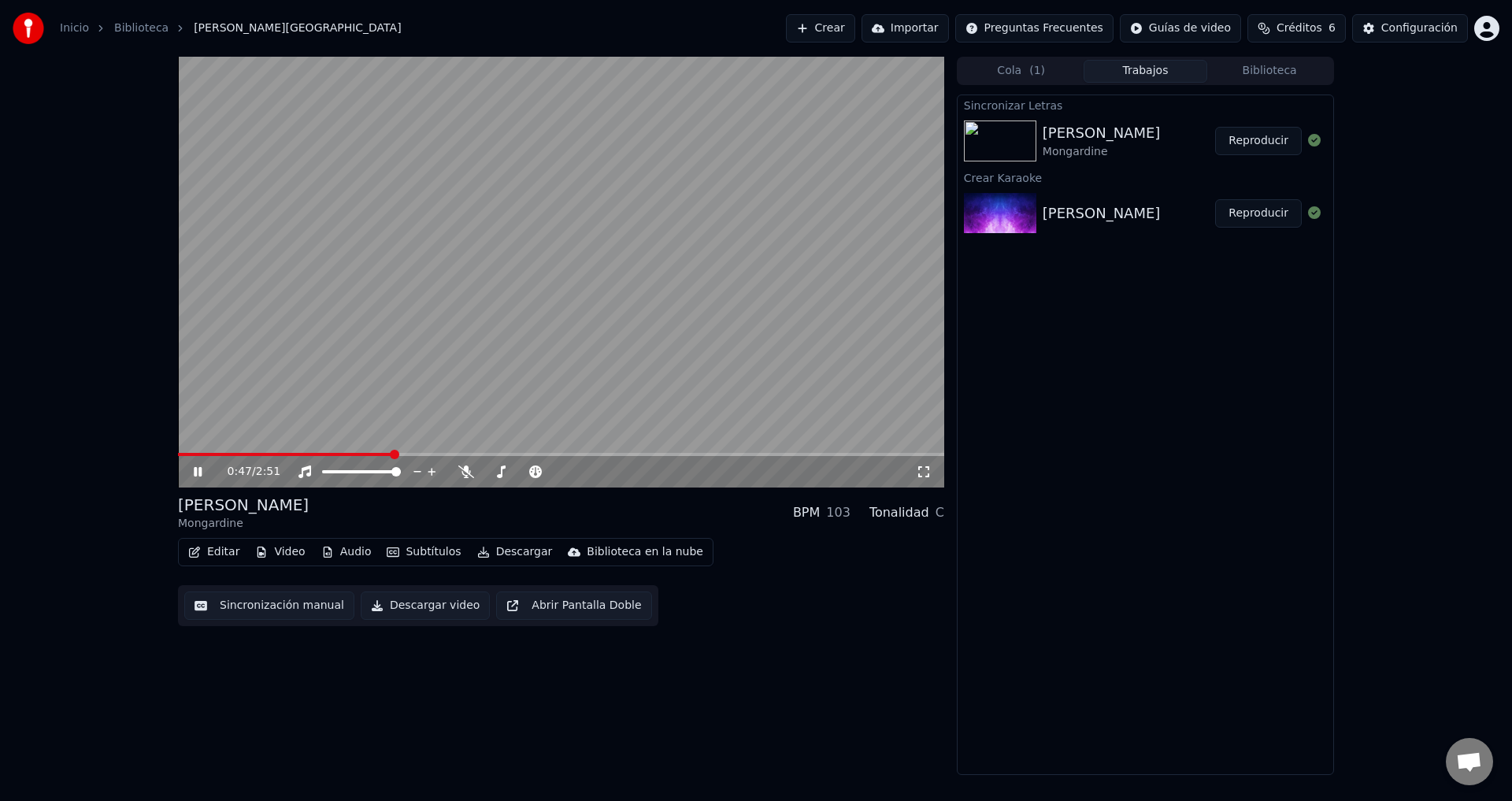
click at [491, 552] on button "Descargar" at bounding box center [515, 552] width 88 height 22
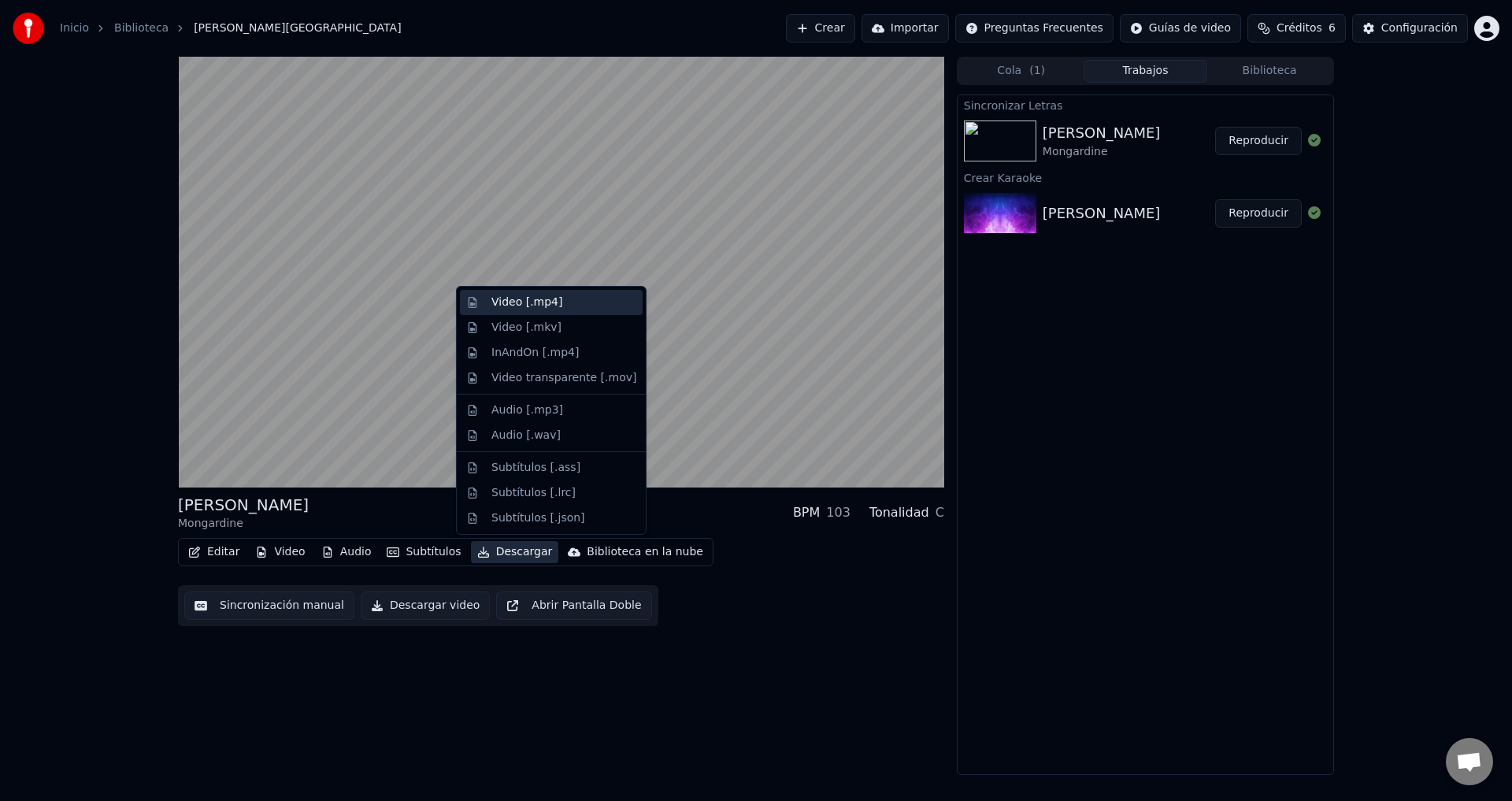
click at [513, 311] on div "Video [.mp4]" at bounding box center [552, 303] width 183 height 26
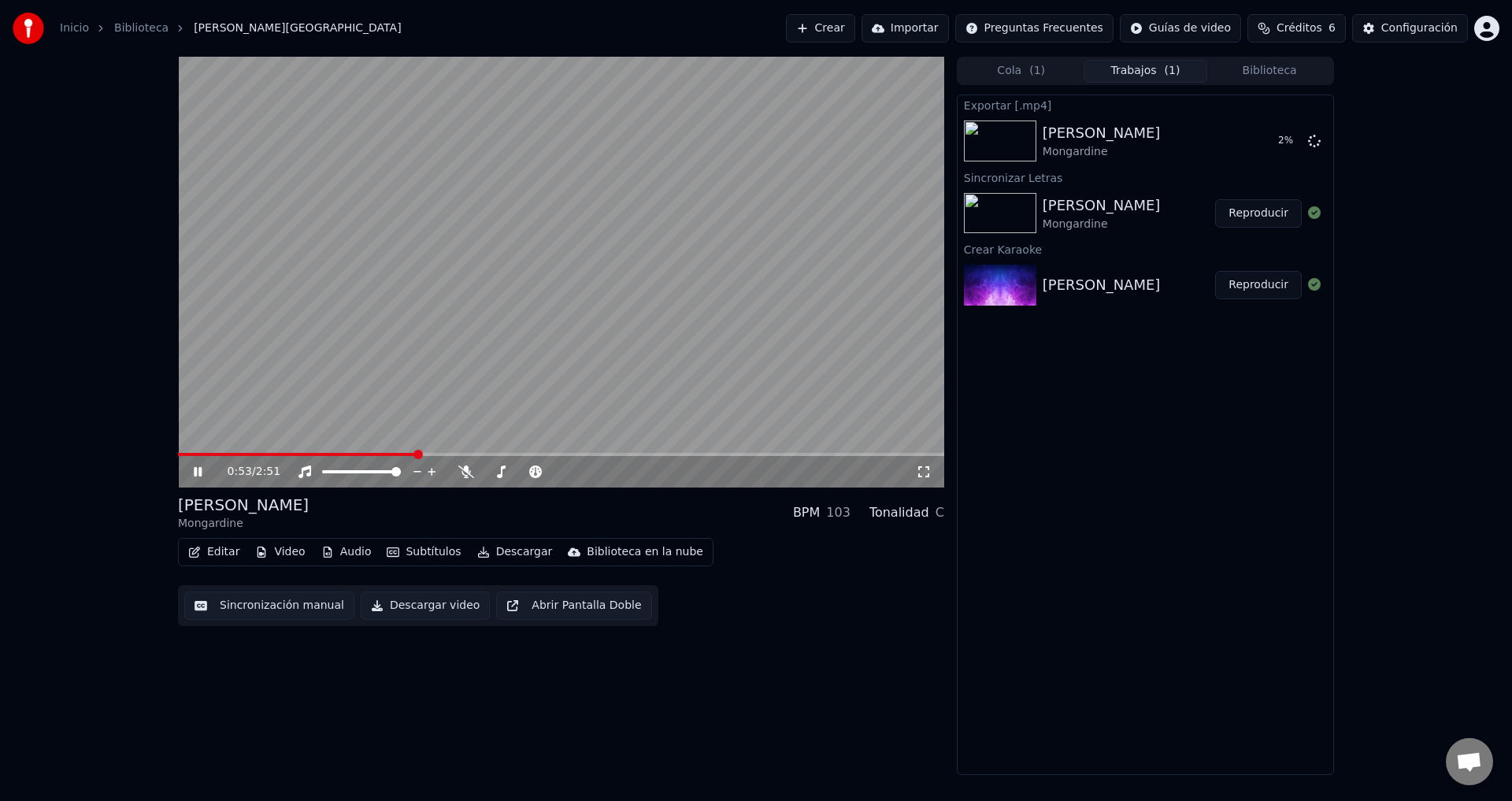
click at [197, 466] on icon at bounding box center [209, 472] width 37 height 13
